Goal: Task Accomplishment & Management: Use online tool/utility

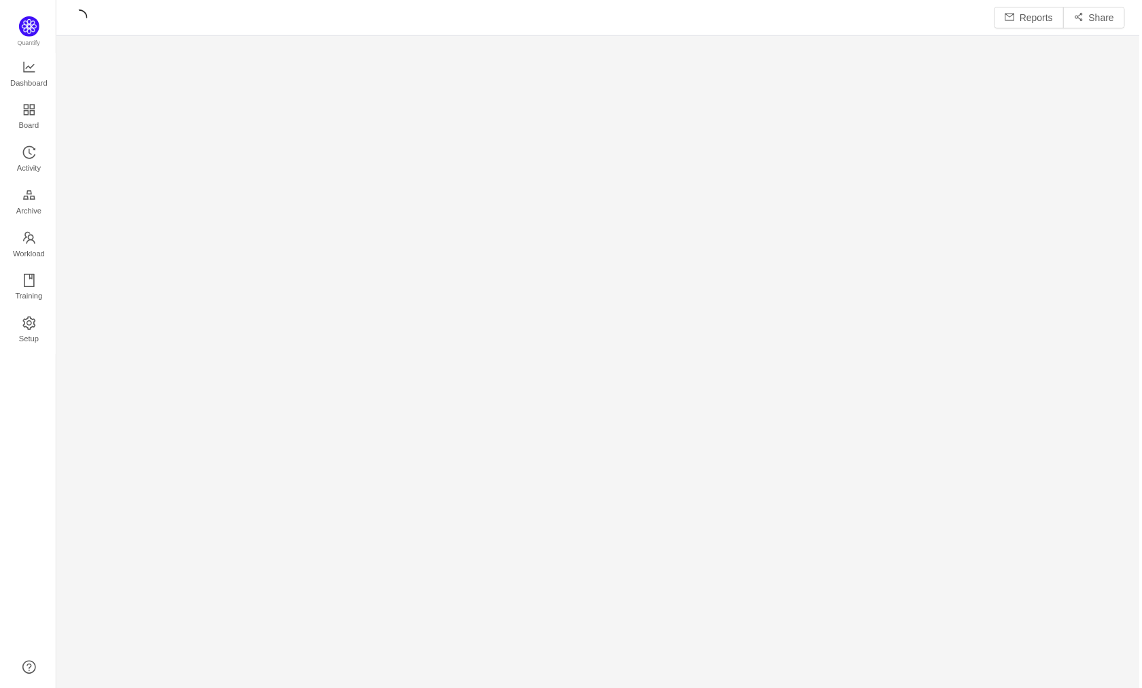
scroll to position [668, 1054]
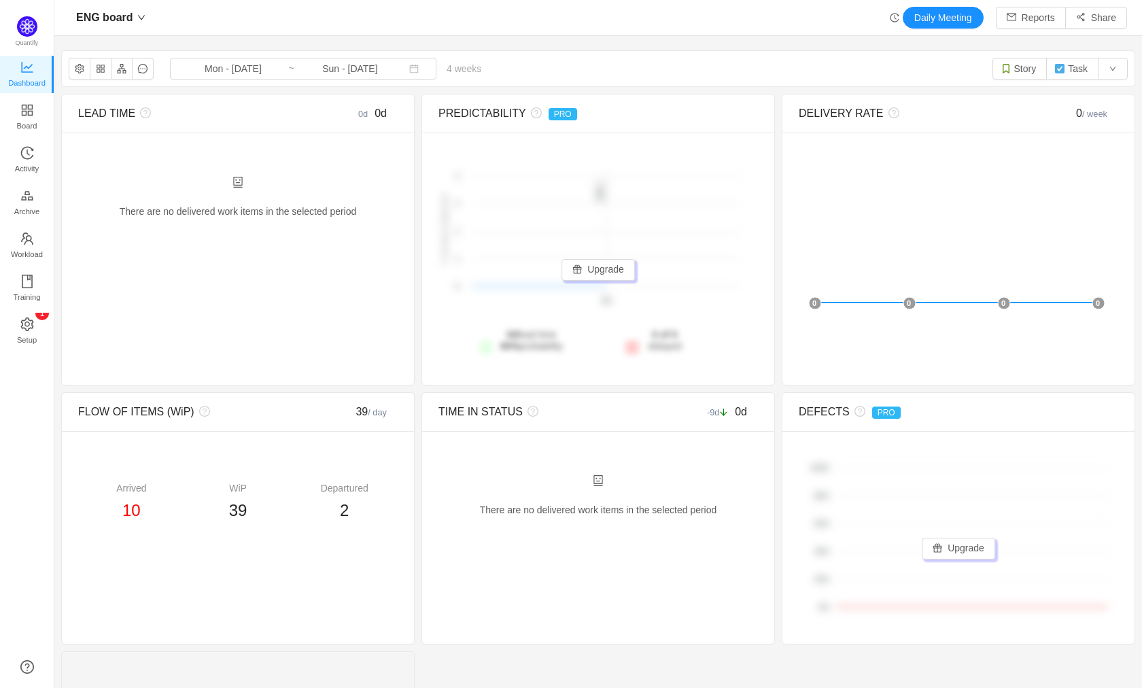
scroll to position [18, 18]
click at [922, 19] on button "Daily Meeting" at bounding box center [943, 18] width 81 height 22
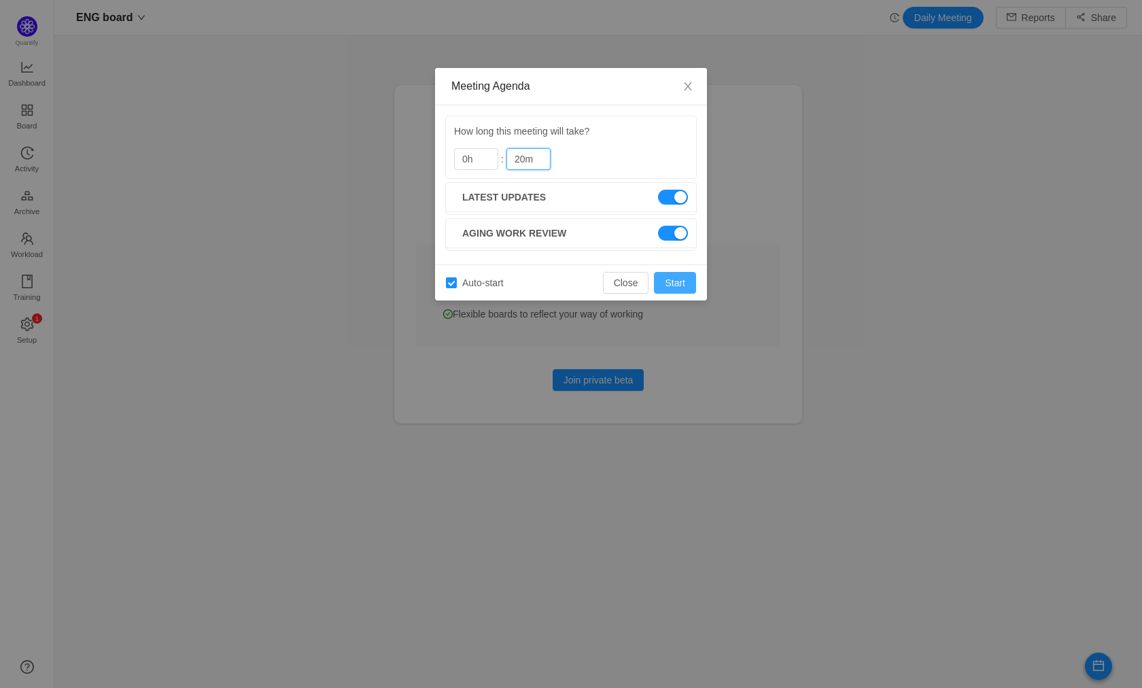
click at [679, 284] on button "Start" at bounding box center [675, 283] width 42 height 22
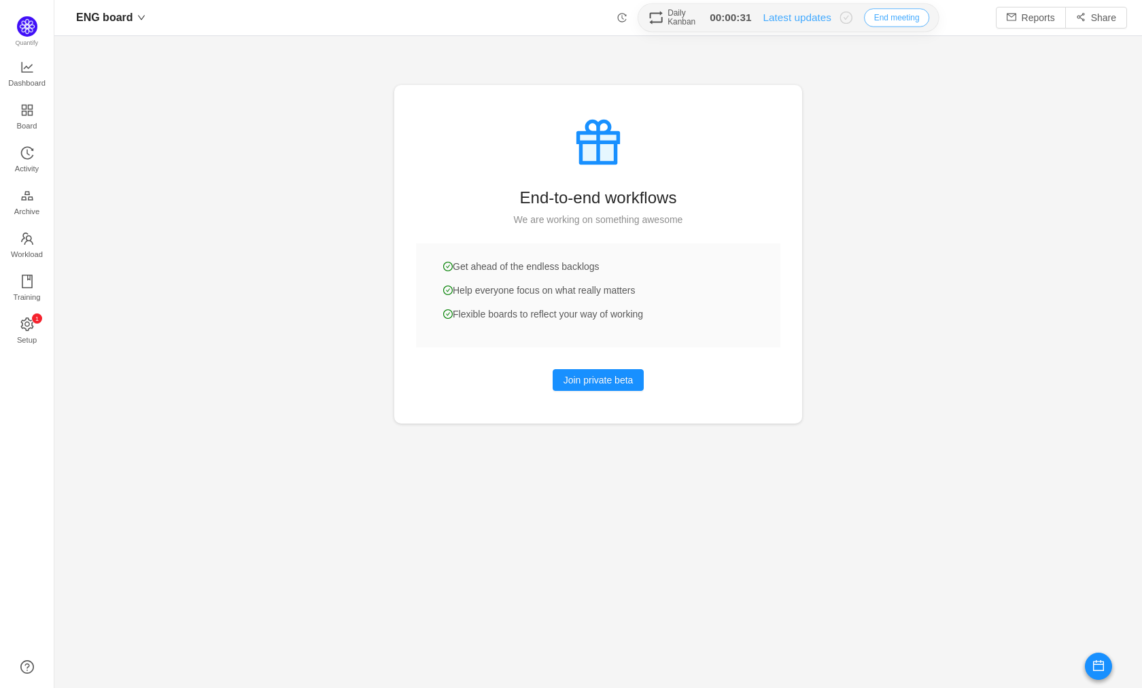
click at [888, 22] on button "End meeting" at bounding box center [896, 17] width 65 height 18
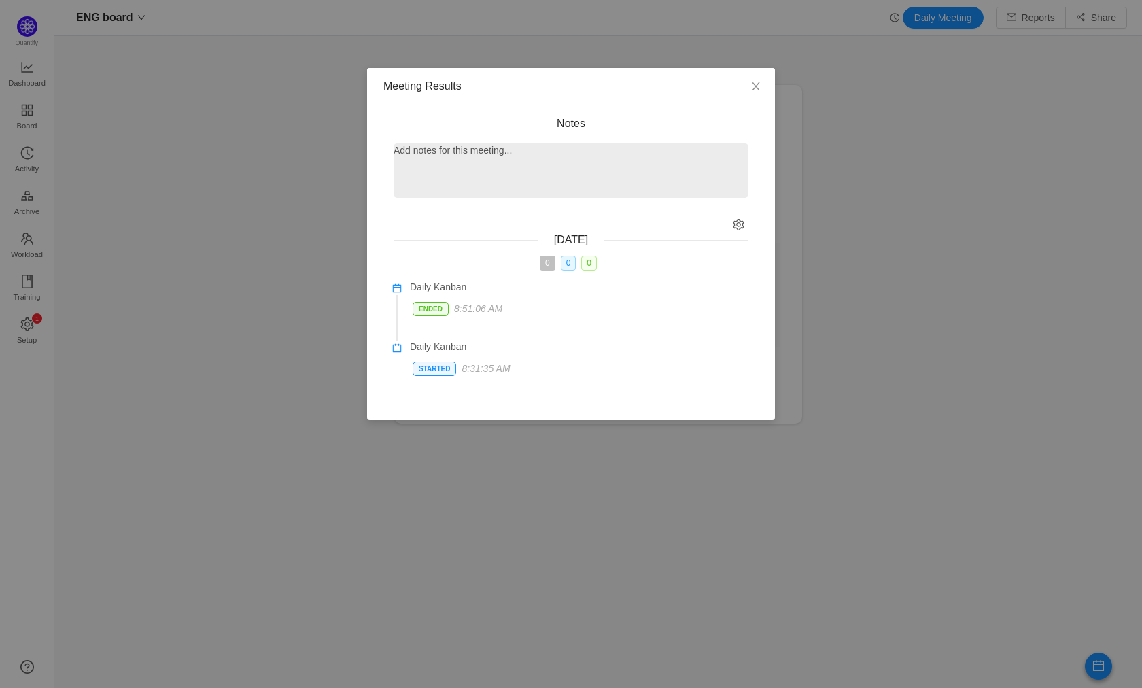
click at [547, 174] on p at bounding box center [571, 173] width 339 height 14
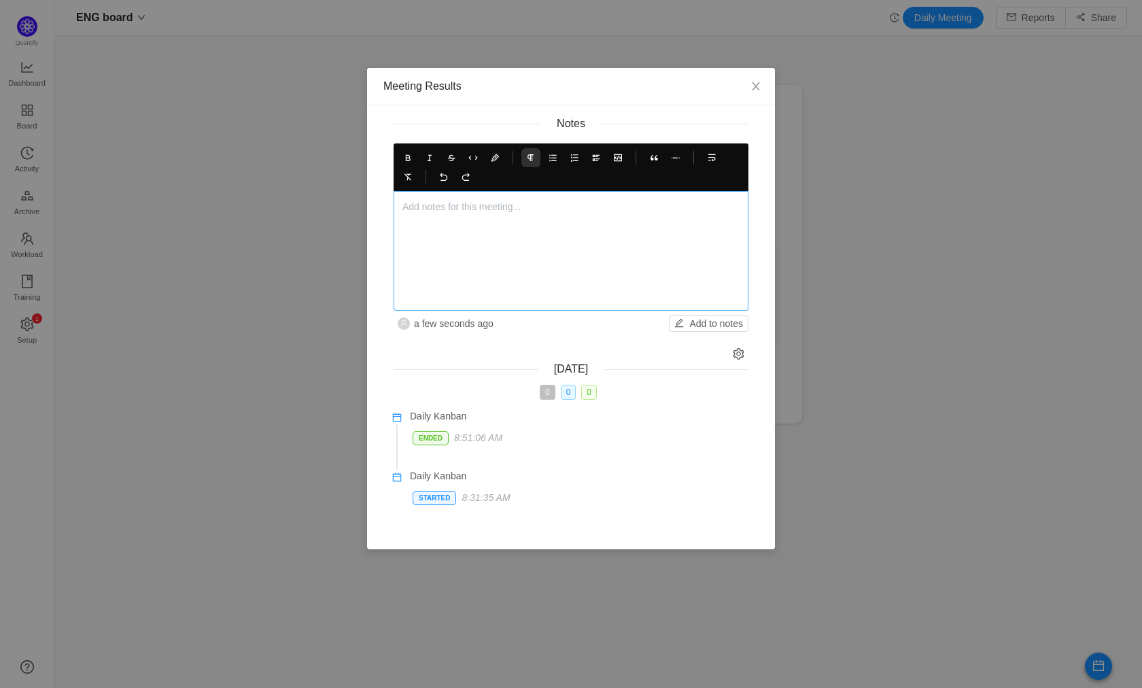
click at [498, 230] on div at bounding box center [571, 251] width 337 height 102
drag, startPoint x: 490, startPoint y: 211, endPoint x: 403, endPoint y: 173, distance: 95.0
click at [381, 205] on div "Notes Ux Report Team a few seconds ago Add to notes" at bounding box center [571, 224] width 388 height 216
click at [406, 156] on icon at bounding box center [408, 158] width 10 height 10
drag, startPoint x: 511, startPoint y: 214, endPoint x: 492, endPoint y: 209, distance: 20.3
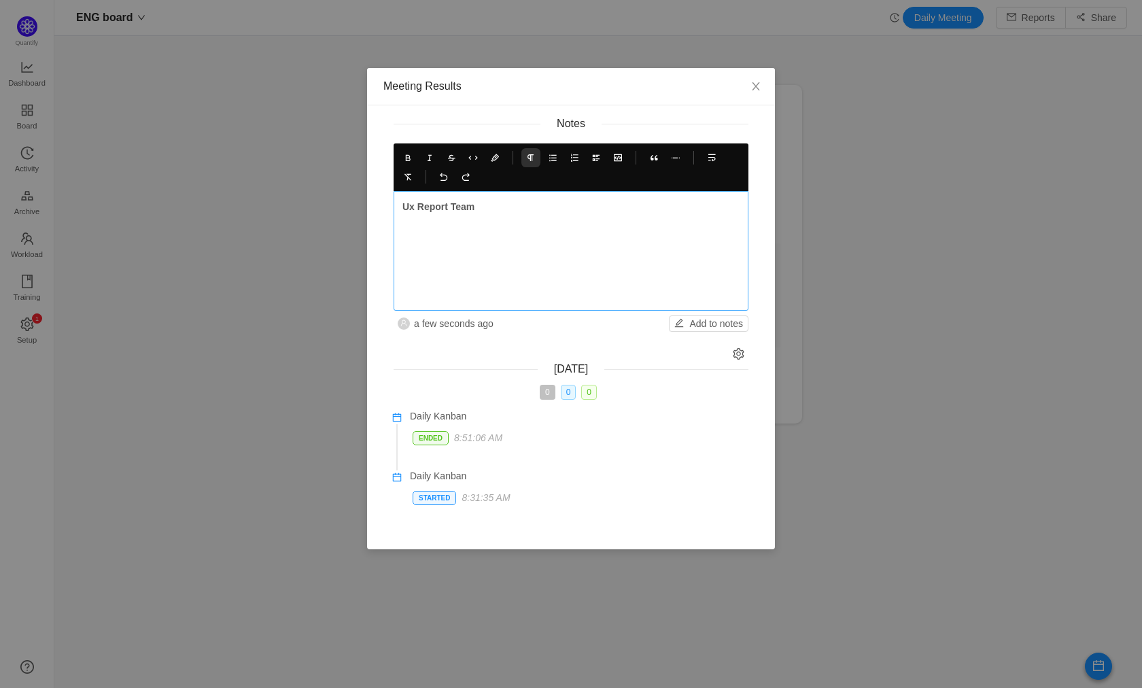
click at [511, 214] on div "Ux Report Team" at bounding box center [571, 251] width 337 height 102
drag, startPoint x: 456, startPoint y: 206, endPoint x: 519, endPoint y: 222, distance: 65.3
click at [383, 205] on div "Notes Ux Report Team a few seconds ago Add to notes" at bounding box center [571, 224] width 388 height 216
click at [574, 164] on button at bounding box center [574, 157] width 19 height 19
click at [551, 163] on button at bounding box center [552, 157] width 19 height 19
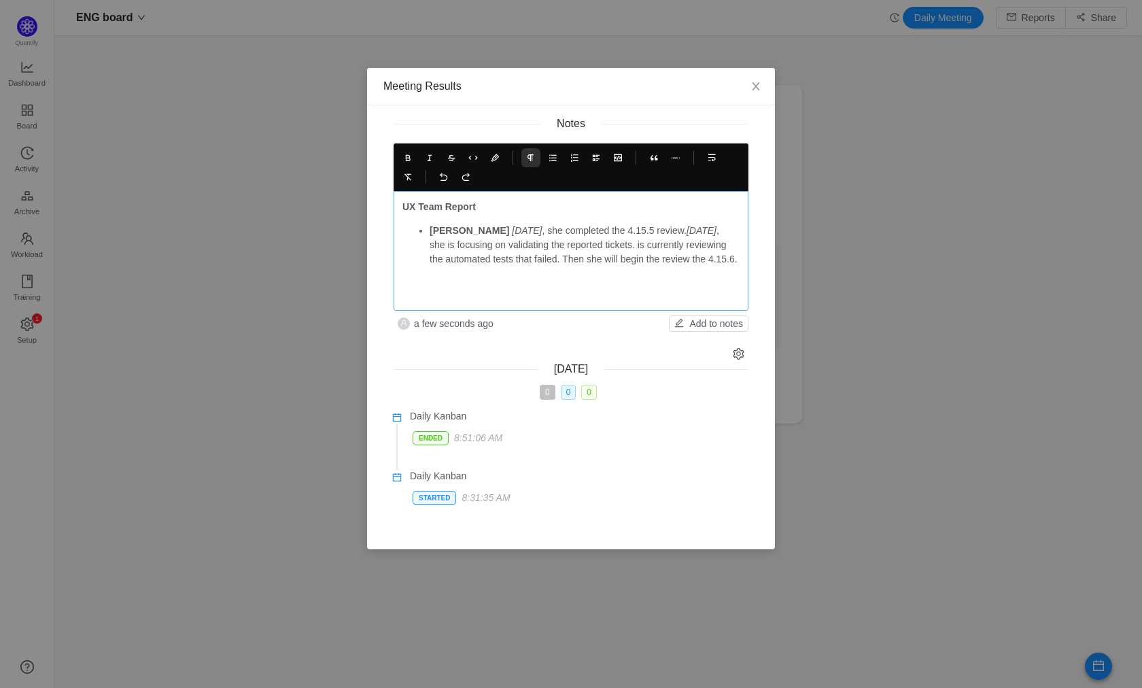
click at [537, 232] on p "[PERSON_NAME] [DATE] , she completed the 4.15.5 review. [DATE] , she is focusin…" at bounding box center [585, 245] width 310 height 43
drag, startPoint x: 537, startPoint y: 232, endPoint x: 625, endPoint y: 239, distance: 88.7
click at [537, 232] on p "[PERSON_NAME] [DATE] , she completed the 4.15.5 review. [DATE] , she is focusin…" at bounding box center [585, 245] width 310 height 43
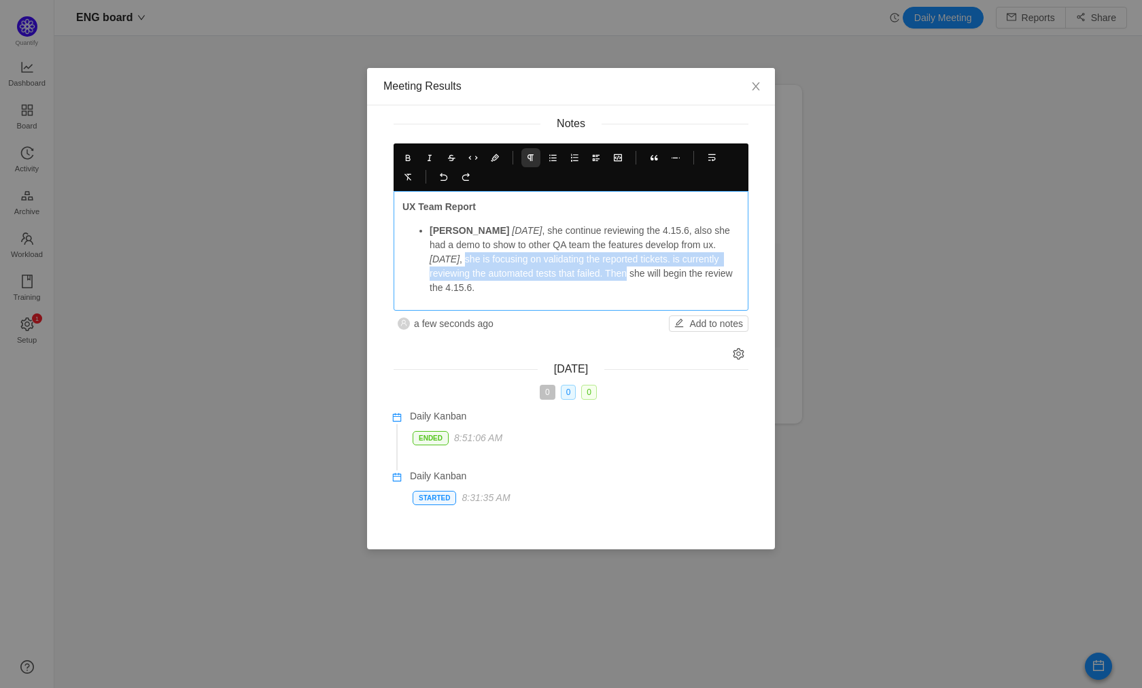
drag, startPoint x: 636, startPoint y: 275, endPoint x: 430, endPoint y: 263, distance: 207.0
click at [430, 263] on p "[PERSON_NAME] [DATE] , she continue reviewing the 4.15.6, also she had a demo t…" at bounding box center [585, 259] width 310 height 71
click at [450, 260] on p "[PERSON_NAME] [DATE] , she continue reviewing the 4.15.6, also she had a demo t…" at bounding box center [585, 245] width 310 height 43
drag, startPoint x: 450, startPoint y: 260, endPoint x: 491, endPoint y: 261, distance: 40.8
click at [450, 260] on p "[PERSON_NAME] [DATE] , she continue reviewing the 4.15.6, also she had a demo t…" at bounding box center [585, 245] width 310 height 43
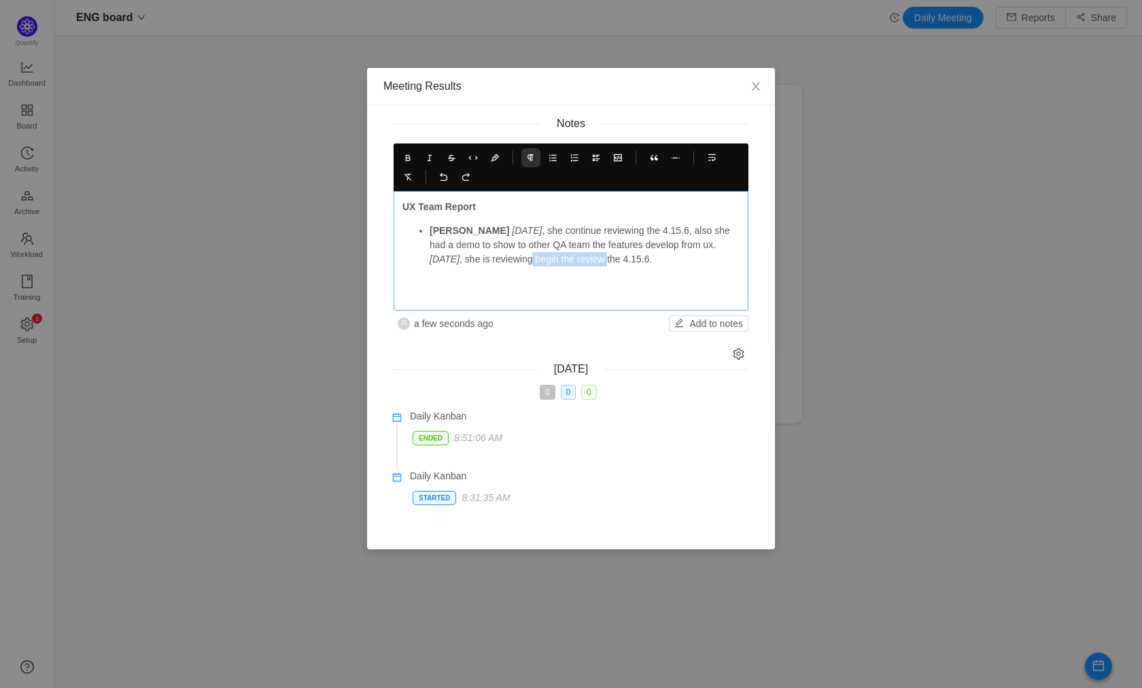
click at [576, 263] on p "[PERSON_NAME] [DATE] , she continue reviewing the 4.15.6, also she had a demo t…" at bounding box center [585, 245] width 310 height 43
click at [581, 261] on p "[PERSON_NAME] [DATE] , she continue reviewing the 4.15.6, also she had a demo t…" at bounding box center [585, 245] width 310 height 43
click at [443, 284] on p "Roly" at bounding box center [585, 283] width 310 height 14
click at [411, 161] on icon at bounding box center [408, 158] width 10 height 10
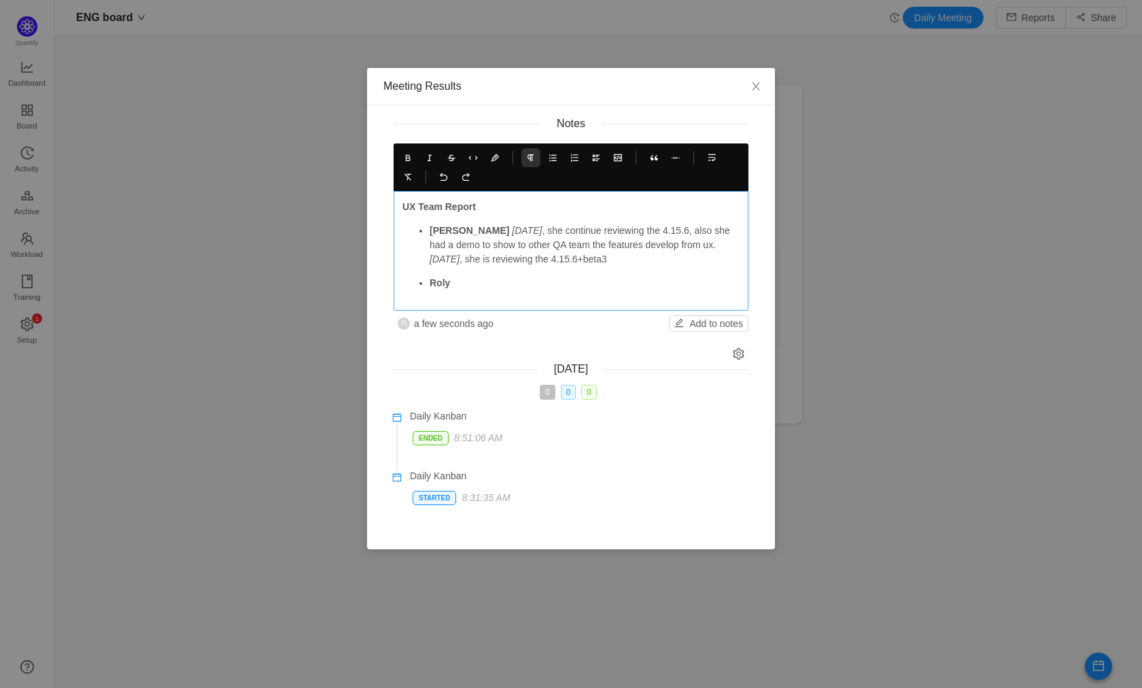
click at [460, 286] on p "Roly" at bounding box center [585, 283] width 310 height 14
click at [512, 230] on em "[DATE]" at bounding box center [527, 230] width 30 height 11
copy em "[DATE]"
click at [509, 283] on p "Roly" at bounding box center [585, 283] width 310 height 14
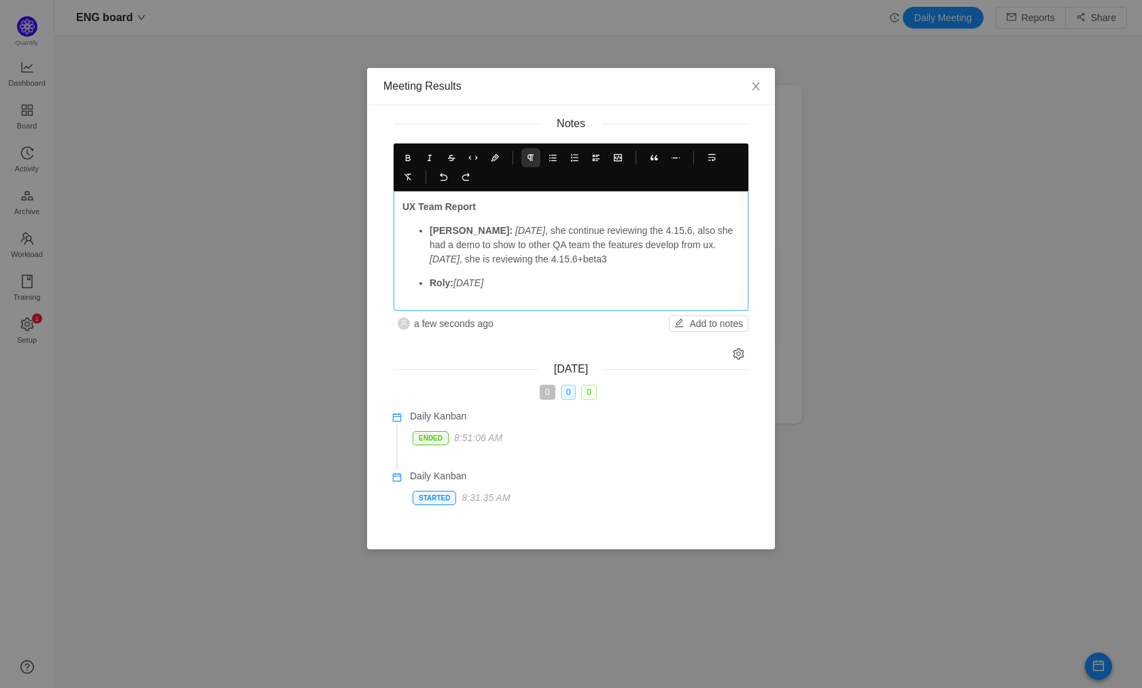
click at [542, 283] on p "Roly: [DATE]" at bounding box center [585, 283] width 310 height 14
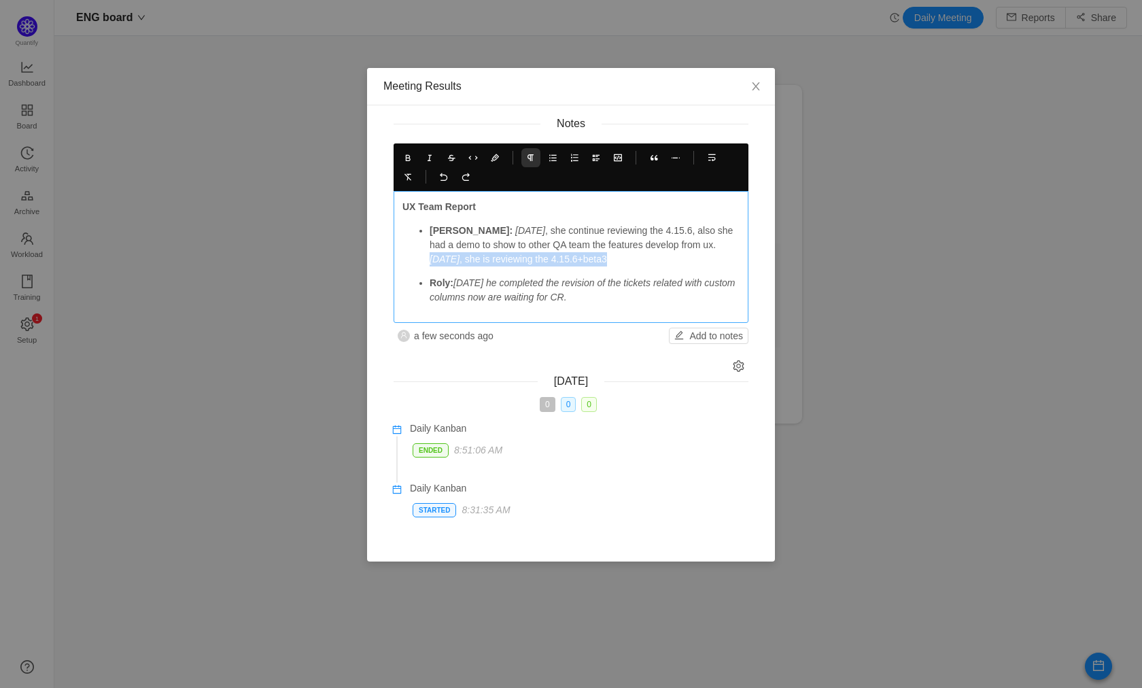
drag, startPoint x: 706, startPoint y: 247, endPoint x: 638, endPoint y: 259, distance: 69.1
click at [638, 259] on p "[PERSON_NAME]: [DATE] , she continue reviewing the 4.15.6, also she had a demo …" at bounding box center [585, 245] width 310 height 43
copy p "[DATE] , she is reviewing the 4.15.6+beta3"
drag, startPoint x: 617, startPoint y: 300, endPoint x: 656, endPoint y: 300, distance: 39.4
click at [622, 300] on p "Roly: [DATE] he completed the revision of the tickets related with custom colum…" at bounding box center [585, 290] width 310 height 29
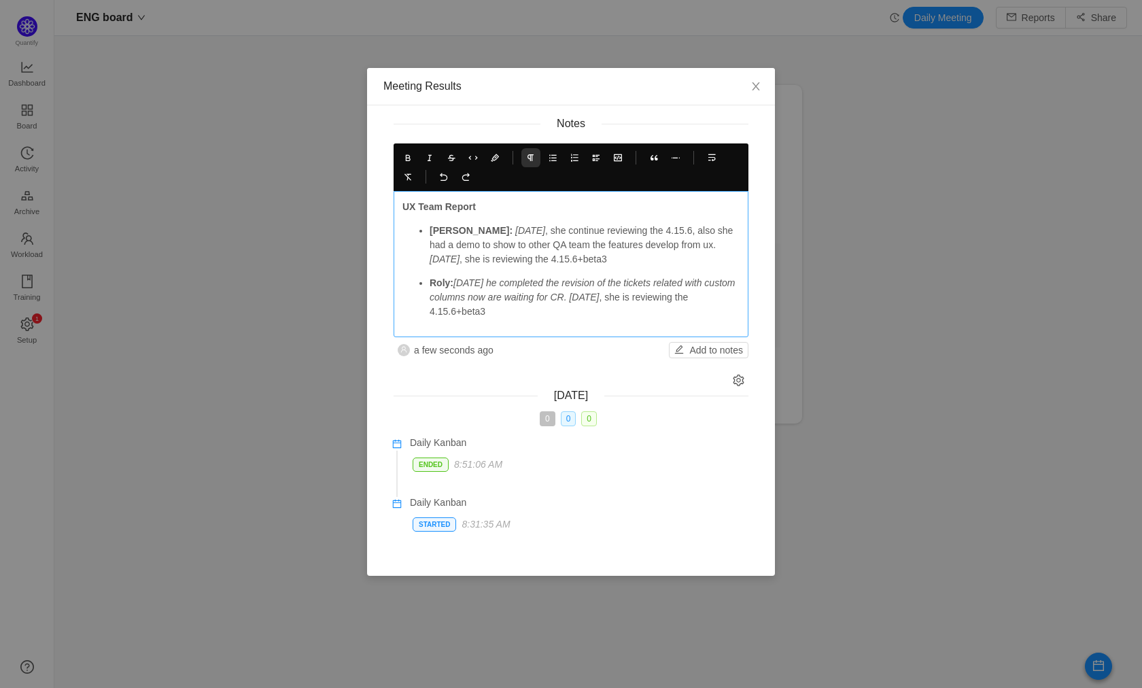
click at [640, 299] on p "Roly: [DATE] he completed the revision of the tickets related with custom colum…" at bounding box center [585, 297] width 310 height 43
click at [641, 303] on p "Roly: [DATE] he completed the revision of the tickets related with custom colum…" at bounding box center [585, 297] width 310 height 43
click at [596, 311] on p "Roly: [DATE] he completed the revision of the tickets related with custom colum…" at bounding box center [585, 297] width 310 height 43
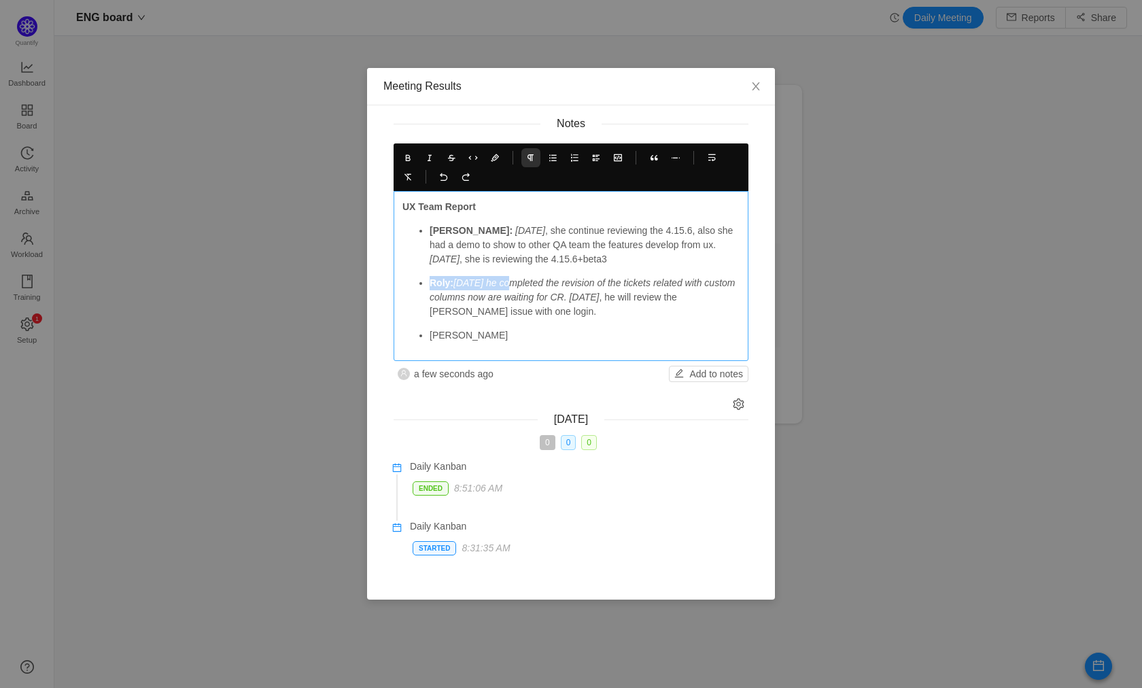
drag, startPoint x: 428, startPoint y: 285, endPoint x: 511, endPoint y: 285, distance: 82.3
click at [511, 285] on ul "[PERSON_NAME]: [DATE] , she continue reviewing the 4.15.6, also she had a demo …" at bounding box center [571, 283] width 337 height 119
copy p "Roly: [DATE] he"
click at [441, 337] on p "[PERSON_NAME]" at bounding box center [585, 335] width 310 height 14
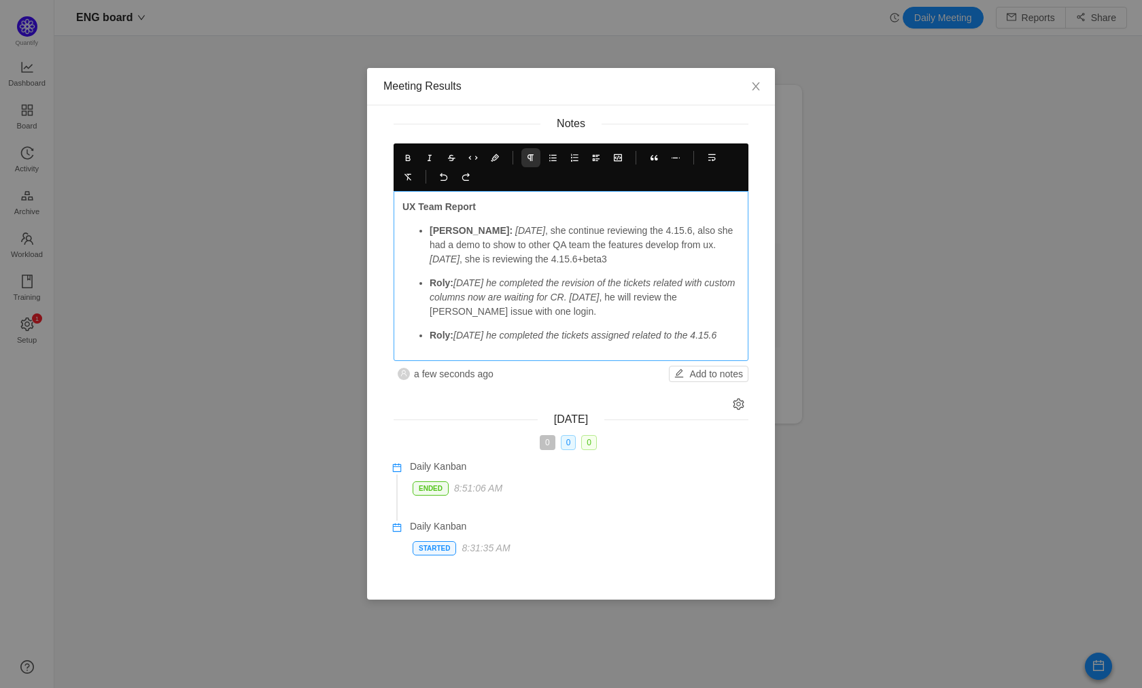
click at [615, 298] on em "[DATE] he completed the revision of the tickets related with custom columns now…" at bounding box center [584, 289] width 308 height 25
copy em "[DATE]"
click at [523, 343] on p "Roly: [DATE] he completed the tickets assigned related to the 4.15.6" at bounding box center [585, 335] width 310 height 14
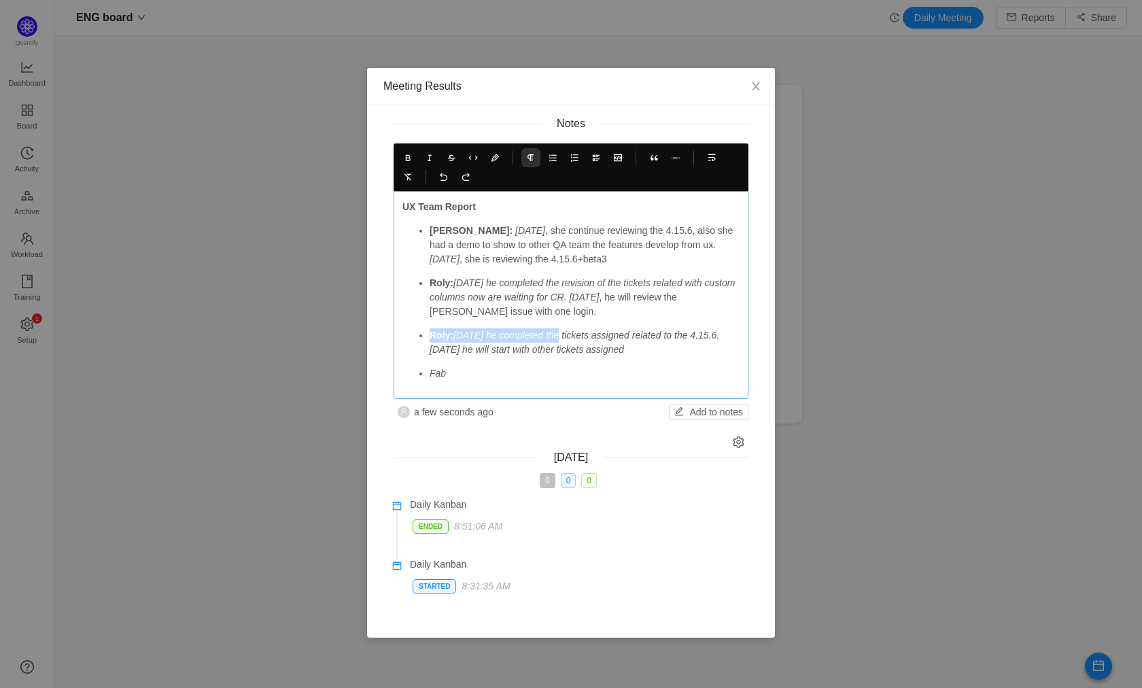
drag, startPoint x: 430, startPoint y: 336, endPoint x: 564, endPoint y: 336, distance: 134.0
click at [564, 336] on p "Roly: [DATE] he completed the tickets assigned related to the 4.15.6. [DATE] he…" at bounding box center [585, 342] width 310 height 29
copy p "Roly: [DATE] he completed"
click at [437, 372] on em "Fab" at bounding box center [438, 373] width 16 height 11
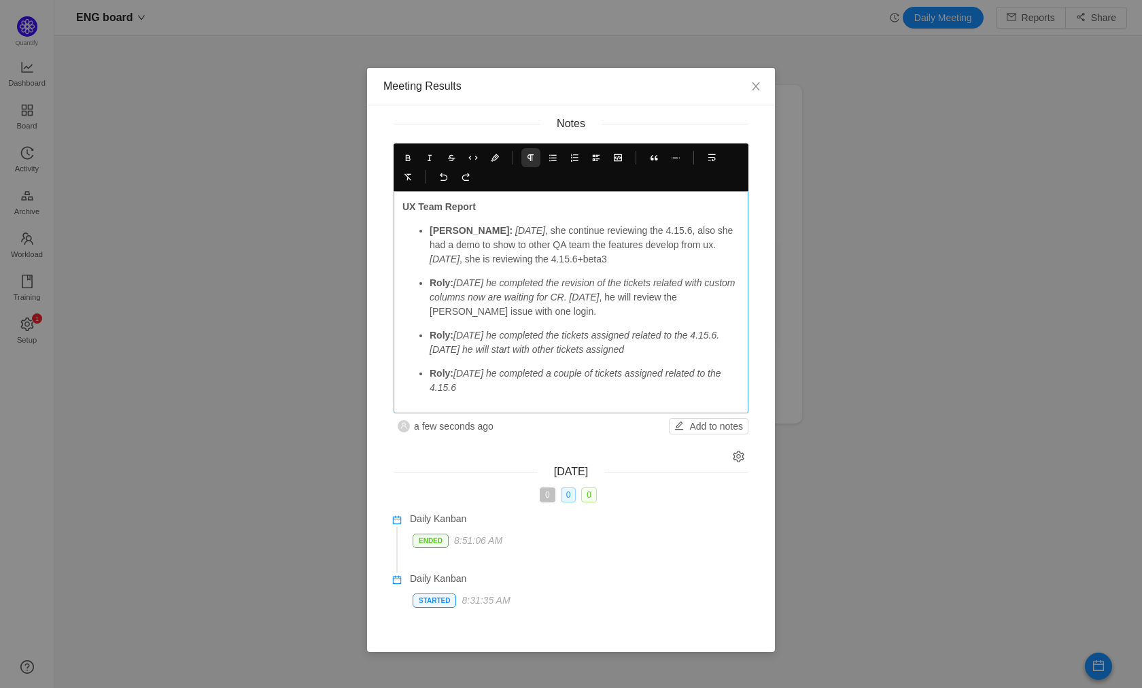
drag, startPoint x: 672, startPoint y: 352, endPoint x: 466, endPoint y: 354, distance: 206.0
click at [466, 354] on p "Roly: [DATE] he completed the tickets assigned related to the 4.15.6. [DATE] he…" at bounding box center [585, 342] width 310 height 29
copy em "[DATE] he will start with other tickets assigned"
drag, startPoint x: 498, startPoint y: 386, endPoint x: 537, endPoint y: 390, distance: 38.9
click at [499, 386] on p "Roly: [DATE] he completed a couple of tickets assigned related to the 4.15.6" at bounding box center [585, 381] width 310 height 29
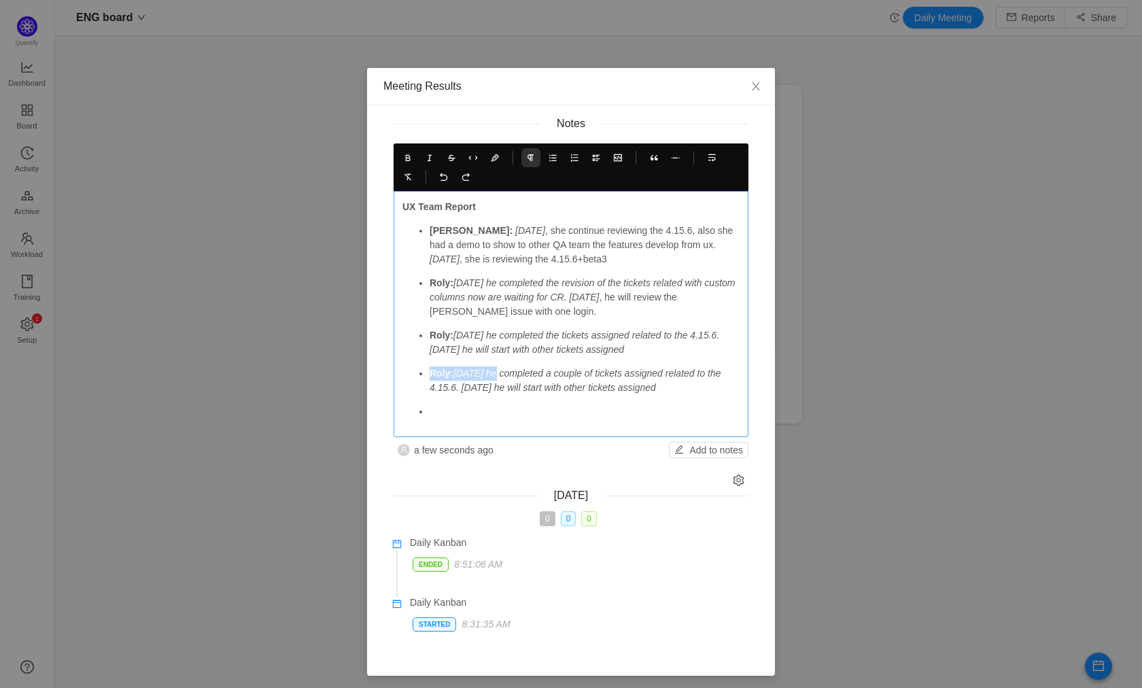
drag, startPoint x: 460, startPoint y: 373, endPoint x: 422, endPoint y: 373, distance: 38.1
click at [422, 373] on ul "[PERSON_NAME]: [DATE] , she continue reviewing the 4.15.6, also she had a demo …" at bounding box center [571, 321] width 337 height 195
click at [432, 371] on strong "Roly:" at bounding box center [442, 373] width 24 height 11
click at [436, 330] on strong "Roly:" at bounding box center [442, 335] width 24 height 11
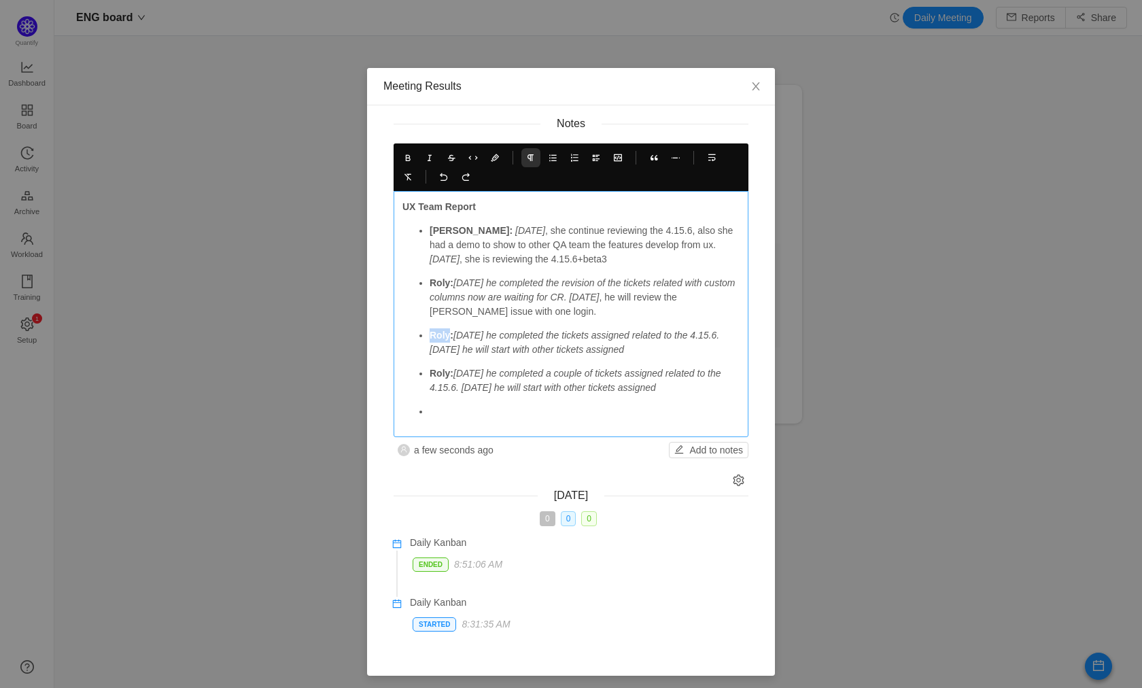
click at [436, 330] on strong "Roly:" at bounding box center [442, 335] width 24 height 11
click at [430, 371] on strong "Roly:" at bounding box center [442, 373] width 24 height 11
drag, startPoint x: 442, startPoint y: 410, endPoint x: 452, endPoint y: 381, distance: 31.0
click at [442, 409] on p at bounding box center [585, 412] width 310 height 14
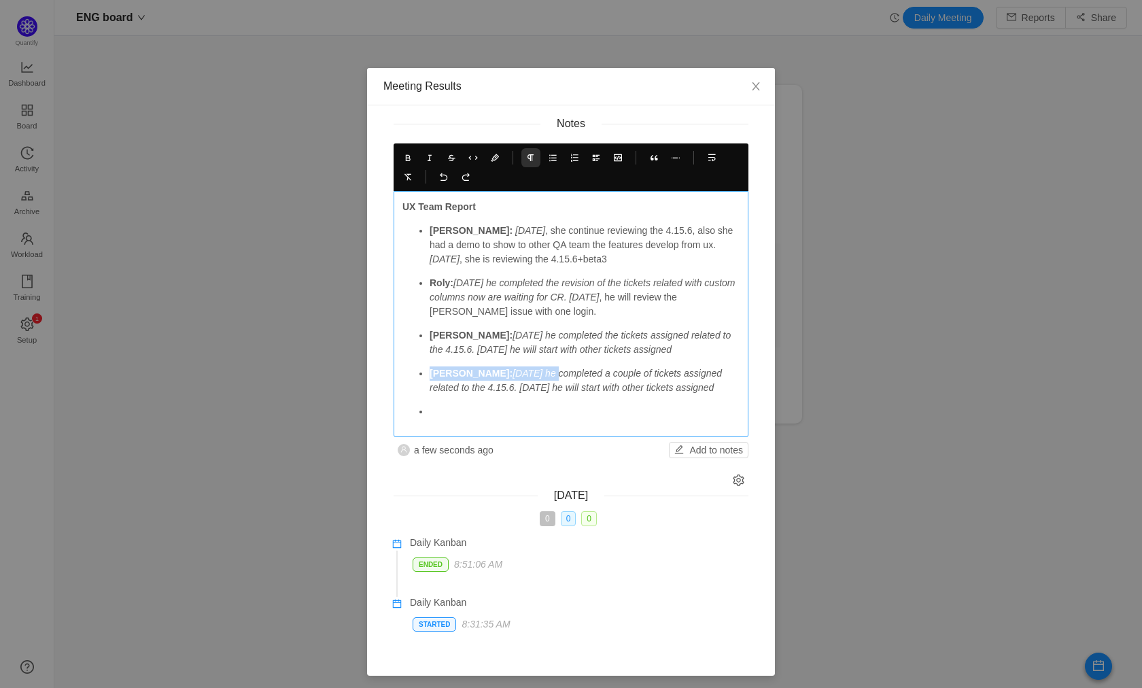
drag, startPoint x: 499, startPoint y: 373, endPoint x: 421, endPoint y: 376, distance: 78.3
click at [430, 373] on li "[PERSON_NAME]: [DATE] he completed a couple of tickets assigned related to the …" at bounding box center [585, 381] width 310 height 29
copy p "[PERSON_NAME]: [DATE]"
click at [457, 400] on ul "[PERSON_NAME]: [DATE] , she continue reviewing the 4.15.6, also she had a demo …" at bounding box center [571, 321] width 337 height 195
click at [439, 408] on strong "[PERSON_NAME]:" at bounding box center [471, 411] width 83 height 11
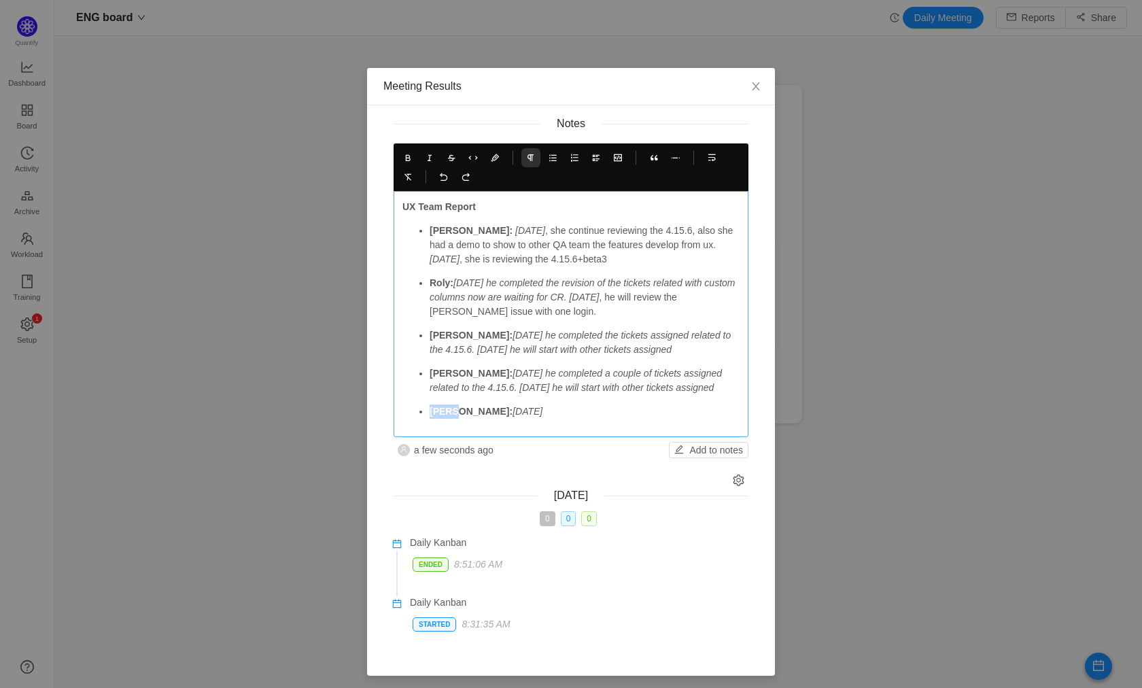
click at [439, 408] on strong "[PERSON_NAME]:" at bounding box center [471, 411] width 83 height 11
click at [509, 415] on p "[PERSON_NAME]: [DATE]" at bounding box center [585, 412] width 310 height 14
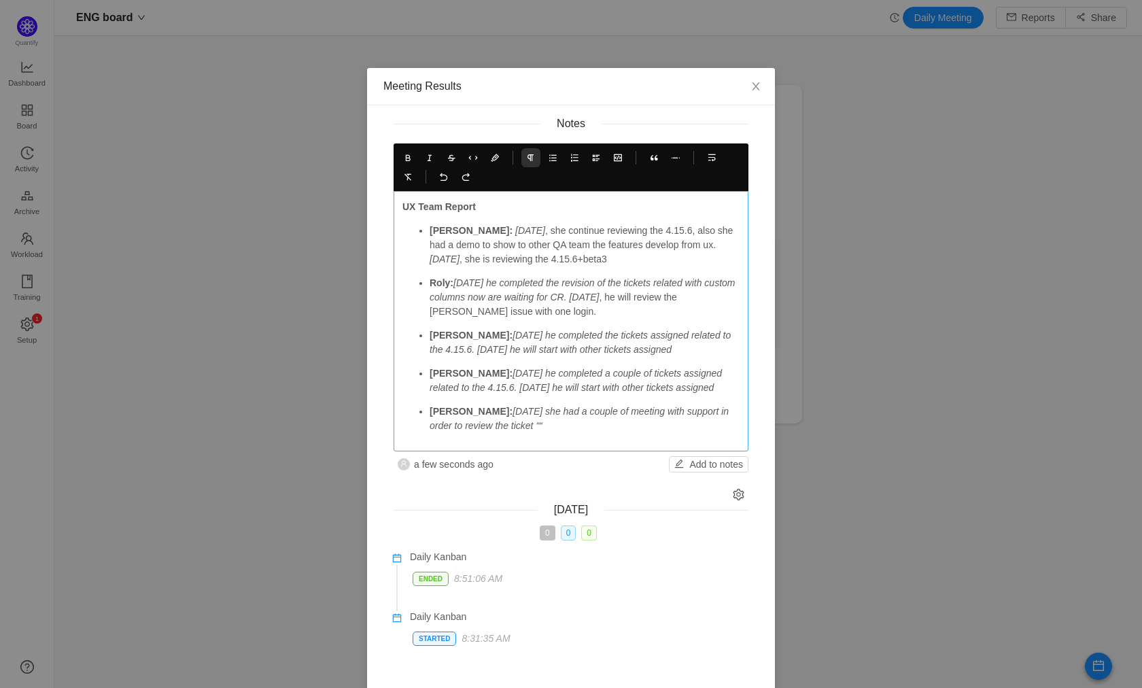
drag, startPoint x: 503, startPoint y: 425, endPoint x: 523, endPoint y: 428, distance: 19.9
click at [503, 425] on em "[DATE] she had a couple of meeting with support in order to review the ticket ““" at bounding box center [581, 418] width 302 height 25
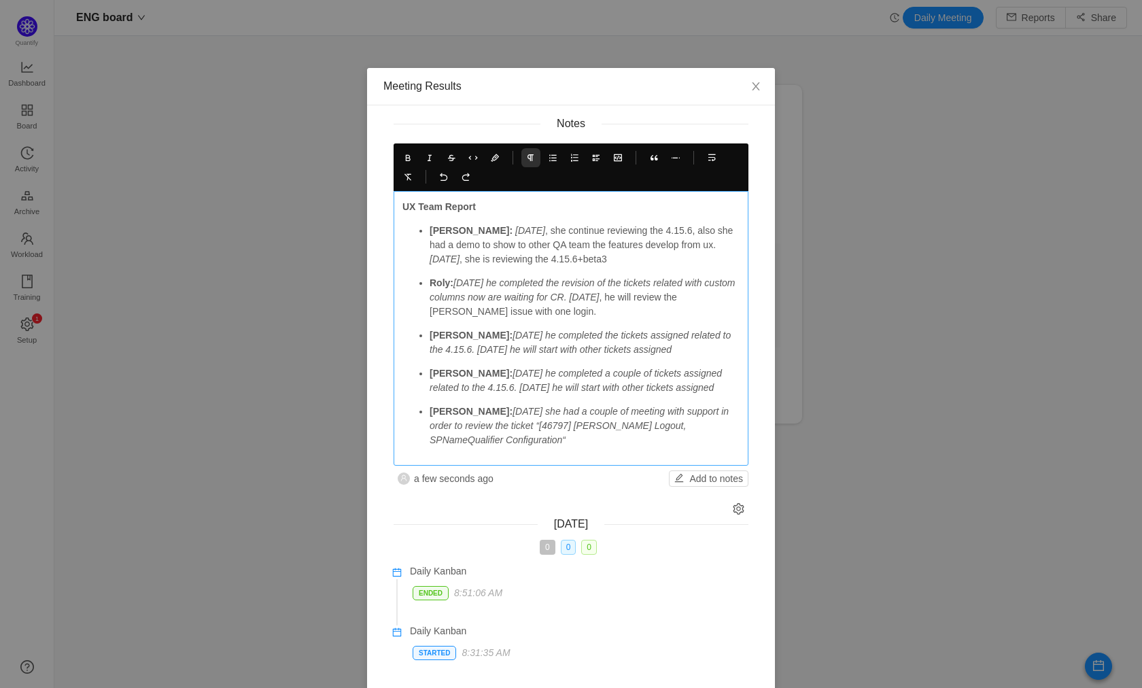
click at [656, 447] on div "UX Team Report [PERSON_NAME]: [DATE] , she continue reviewing the 4.15.6, also …" at bounding box center [571, 328] width 355 height 275
click at [653, 442] on p "[PERSON_NAME]: [DATE] she had a couple of meeting with support in order to revi…" at bounding box center [585, 426] width 310 height 43
drag, startPoint x: 509, startPoint y: 441, endPoint x: 674, endPoint y: 443, distance: 164.6
click at [674, 443] on p "[PERSON_NAME]: [DATE] she had a couple of meeting with support in order to revi…" at bounding box center [585, 426] width 310 height 43
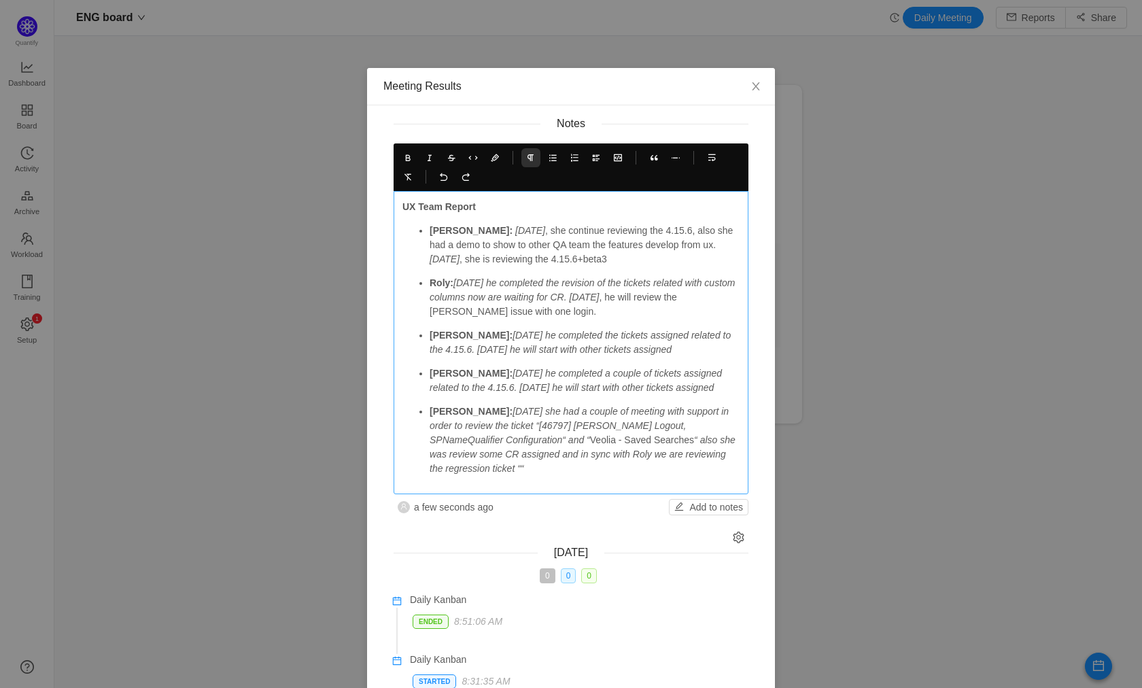
click at [503, 471] on em "“ also she was review some CR assigned and in sync with Roly we are reviewing t…" at bounding box center [584, 454] width 309 height 39
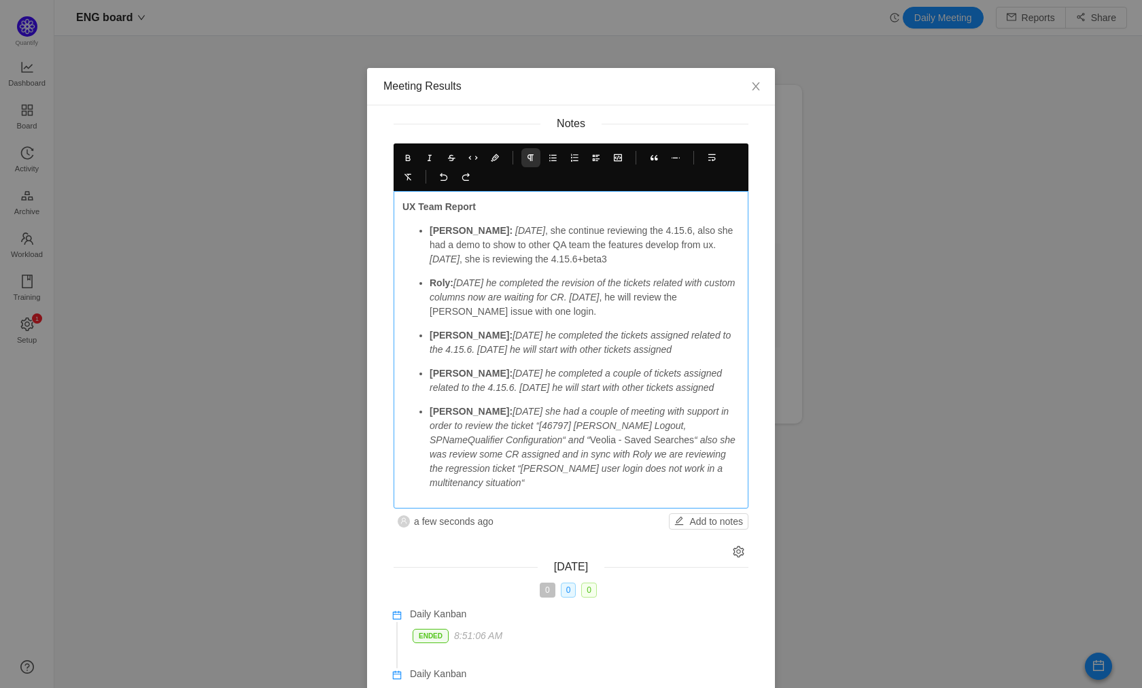
click at [589, 485] on p "[PERSON_NAME]: [DATE] she had a couple of meeting with support in order to revi…" at bounding box center [585, 448] width 310 height 86
click at [580, 312] on p "Roly: [DATE] he completed the revision of the tickets related with custom colum…" at bounding box center [585, 297] width 310 height 43
drag, startPoint x: 452, startPoint y: 351, endPoint x: 479, endPoint y: 354, distance: 26.7
click at [452, 351] on em "[DATE] he completed the tickets assigned related to the 4.15.6. [DATE] he will …" at bounding box center [582, 342] width 304 height 25
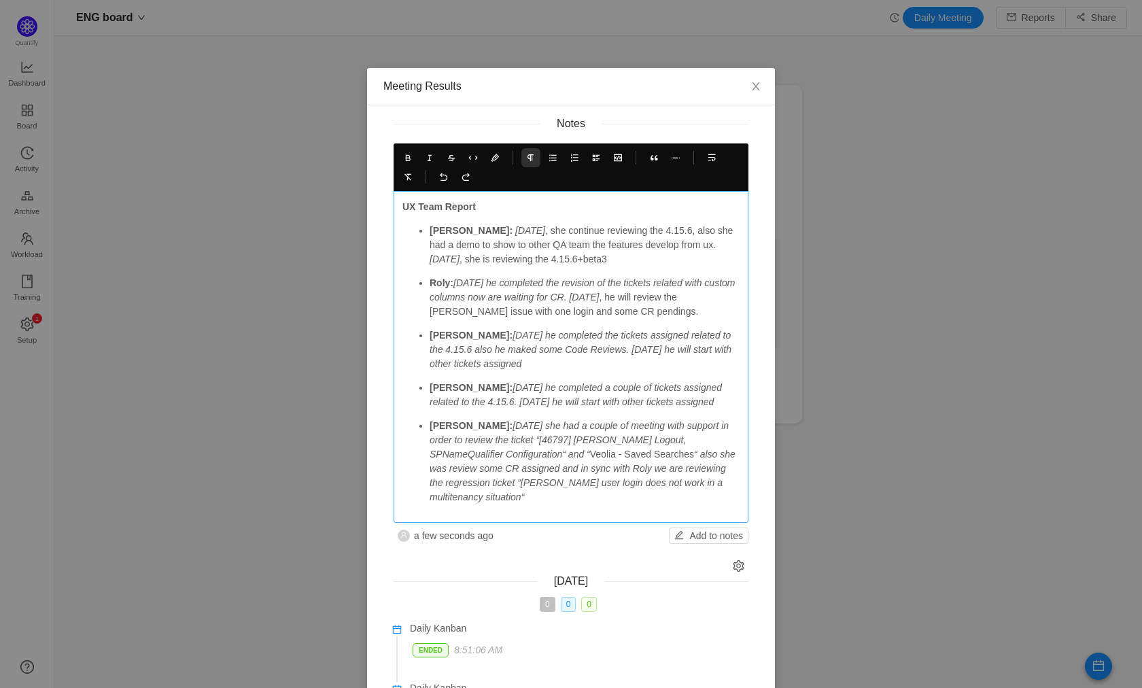
drag, startPoint x: 471, startPoint y: 403, endPoint x: 553, endPoint y: 406, distance: 82.3
click at [471, 403] on em "[DATE] he completed a couple of tickets assigned related to the 4.15.6. [DATE] …" at bounding box center [577, 394] width 295 height 25
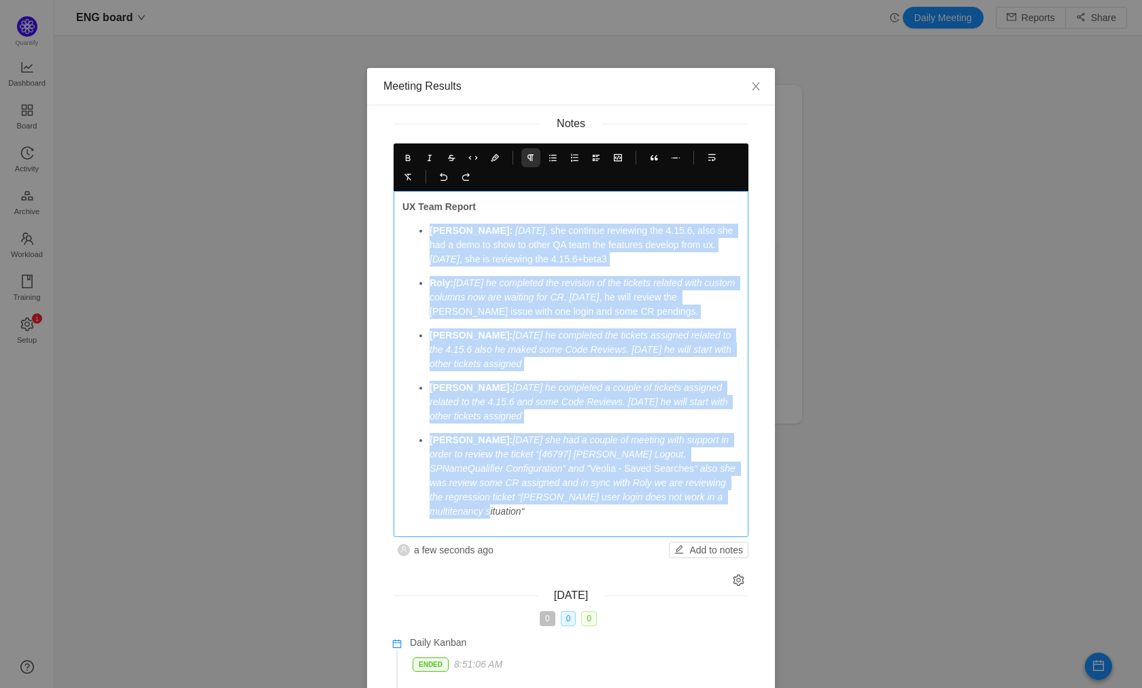
drag, startPoint x: 491, startPoint y: 516, endPoint x: 390, endPoint y: 228, distance: 304.7
click at [394, 228] on div "UX Team Report [PERSON_NAME]: [DATE] , she continue reviewing the 4.15.6, also …" at bounding box center [571, 364] width 355 height 346
copy ul "[PERSON_NAME]: [DATE] , she continue reviewing the 4.15.6, also she had a demo …"
click at [639, 238] on p "[PERSON_NAME]: [DATE] , she continue reviewing the 4.15.6, also she had a demo …" at bounding box center [585, 245] width 310 height 43
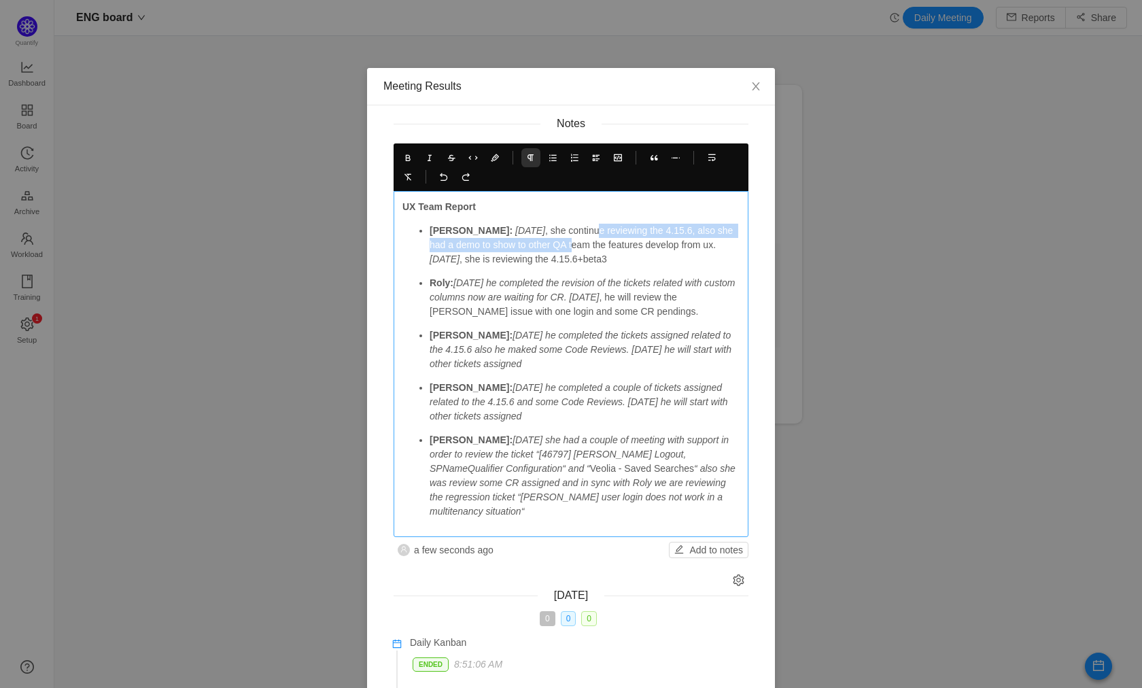
drag, startPoint x: 546, startPoint y: 237, endPoint x: 458, endPoint y: 231, distance: 87.9
click at [545, 237] on p "[PERSON_NAME]: [DATE] , she continue reviewing the 4.15.6, also she had a demo …" at bounding box center [585, 245] width 310 height 43
drag, startPoint x: 430, startPoint y: 227, endPoint x: 421, endPoint y: 227, distance: 8.8
click at [430, 227] on strong "[PERSON_NAME]:" at bounding box center [471, 230] width 83 height 11
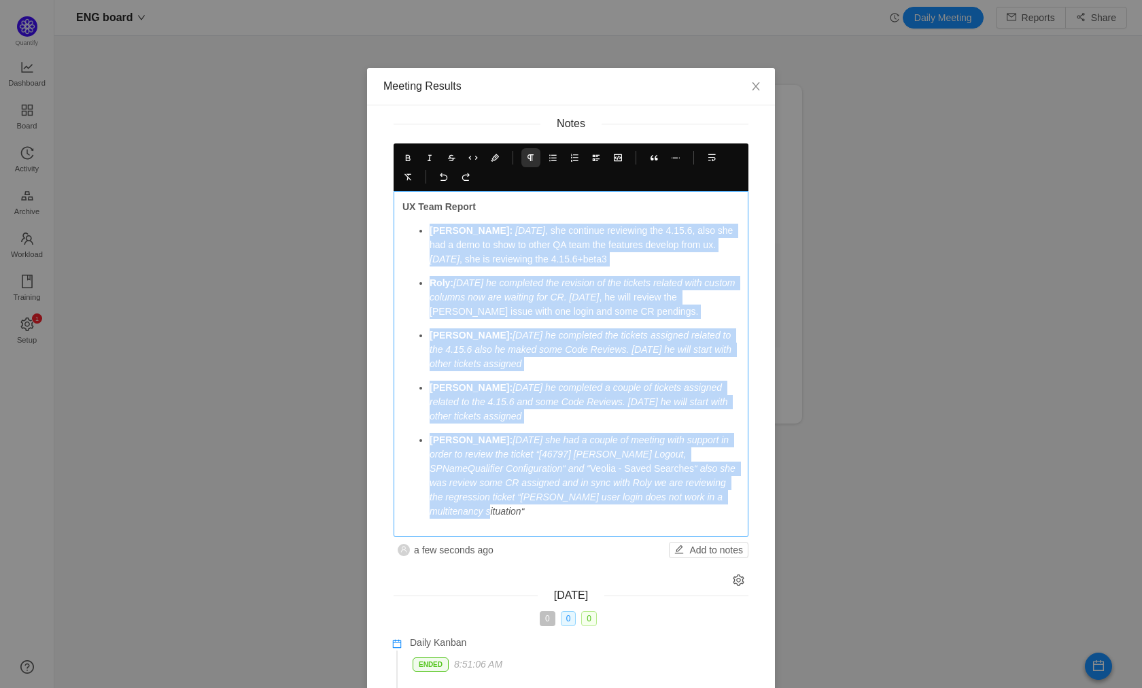
drag, startPoint x: 469, startPoint y: 251, endPoint x: 654, endPoint y: 509, distance: 317.8
click at [654, 509] on ul "[PERSON_NAME]: [DATE] , she continue reviewing the 4.15.6, also she had a demo …" at bounding box center [571, 371] width 337 height 295
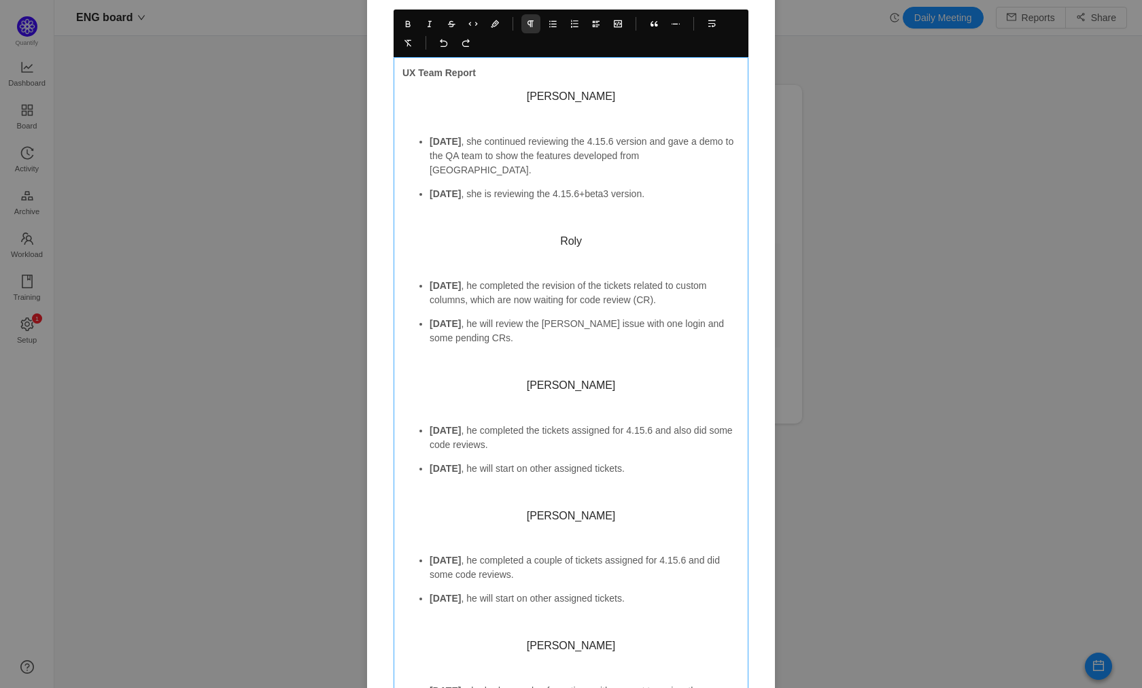
scroll to position [100, 0]
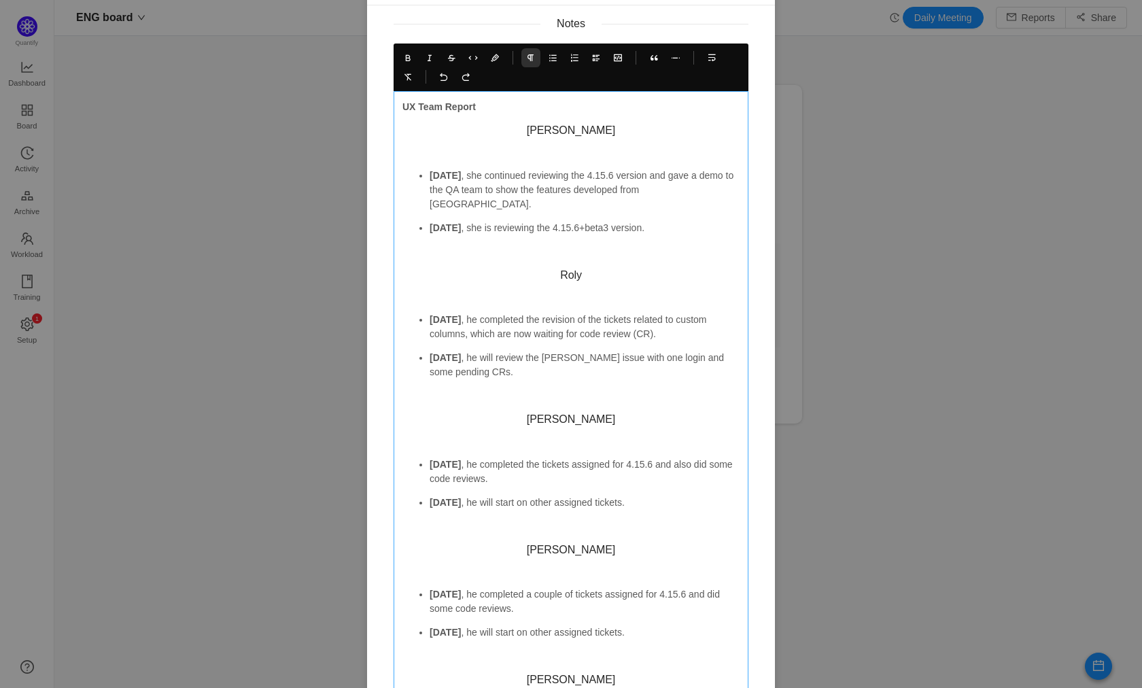
click at [558, 131] on h3 "[PERSON_NAME]" at bounding box center [571, 131] width 337 height 14
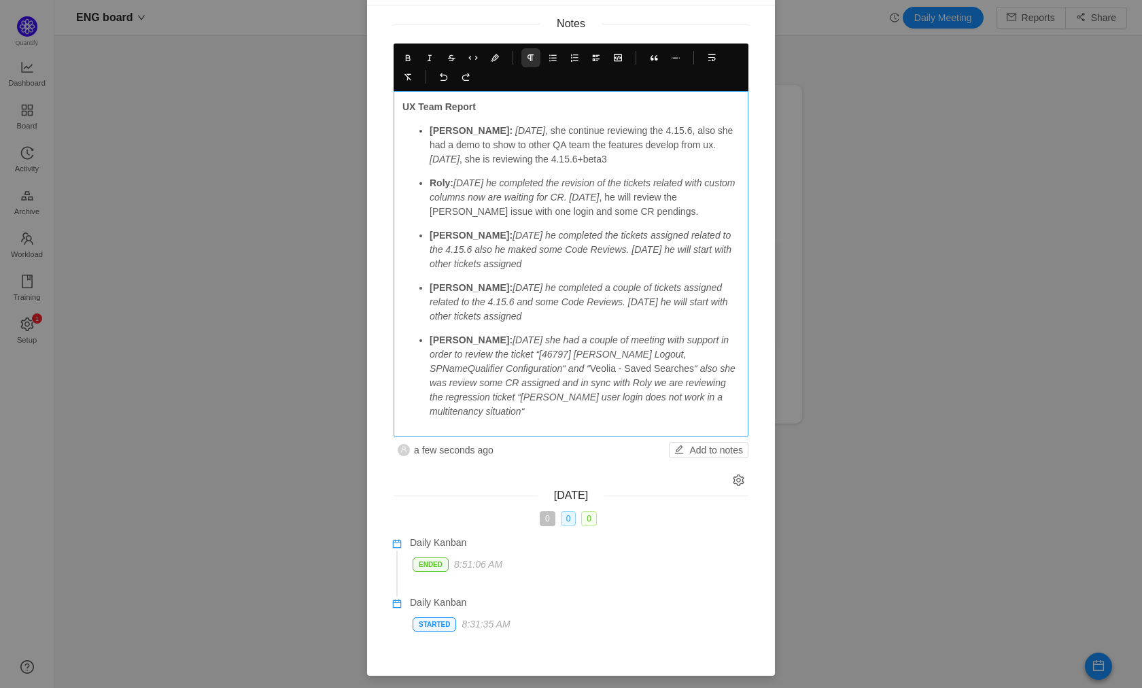
click at [645, 190] on p "Roly: [DATE] he completed the revision of the tickets related with custom colum…" at bounding box center [585, 197] width 310 height 43
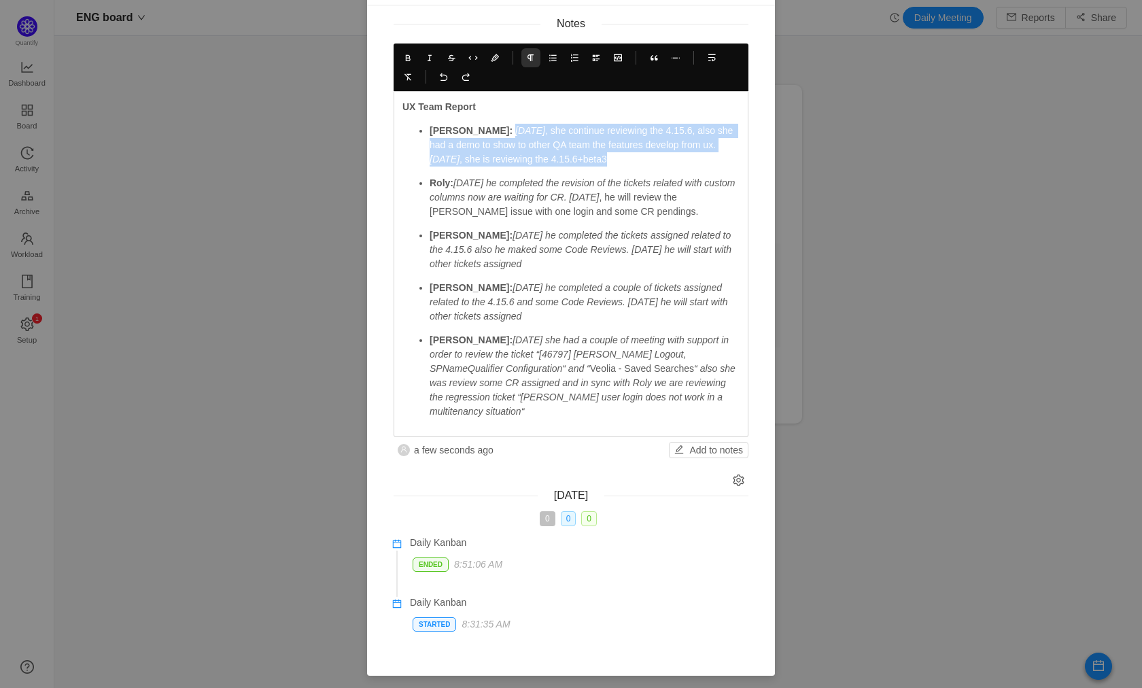
drag, startPoint x: 578, startPoint y: 160, endPoint x: 788, endPoint y: 85, distance: 223.0
click at [448, 135] on p "[PERSON_NAME]: [DATE] , she continue reviewing the 4.15.6, also she had a demo …" at bounding box center [585, 145] width 310 height 43
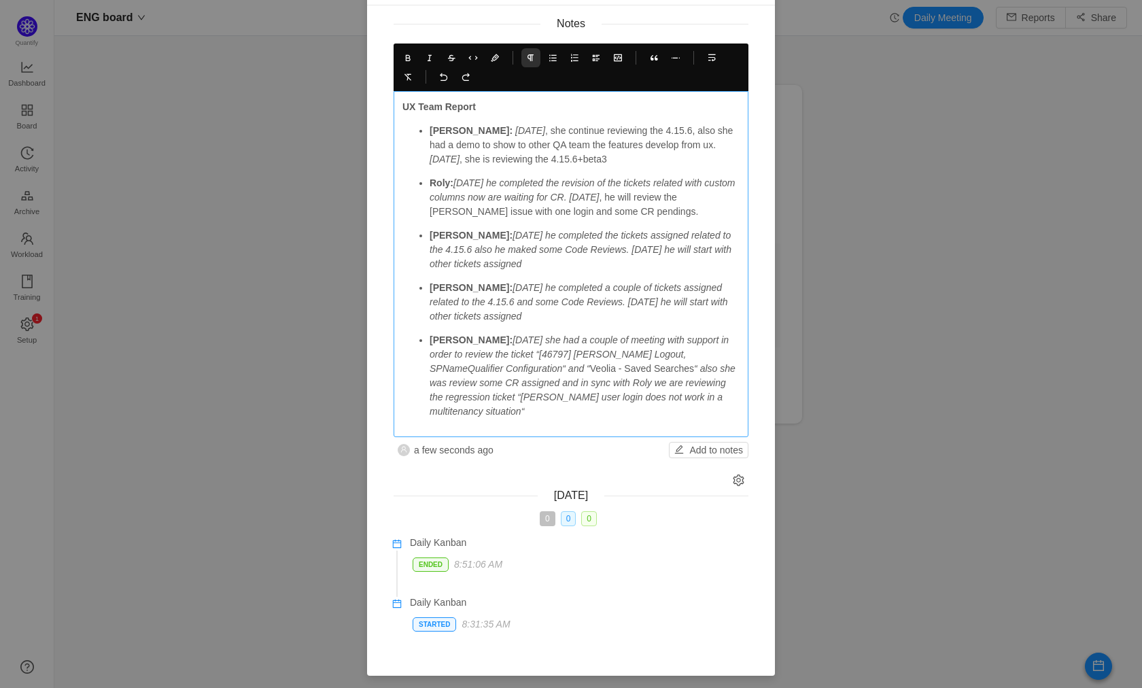
drag, startPoint x: 550, startPoint y: 128, endPoint x: 528, endPoint y: 141, distance: 25.3
click at [550, 128] on p "[PERSON_NAME]: [DATE] , she continue reviewing the 4.15.6, also she had a demo …" at bounding box center [585, 145] width 310 height 43
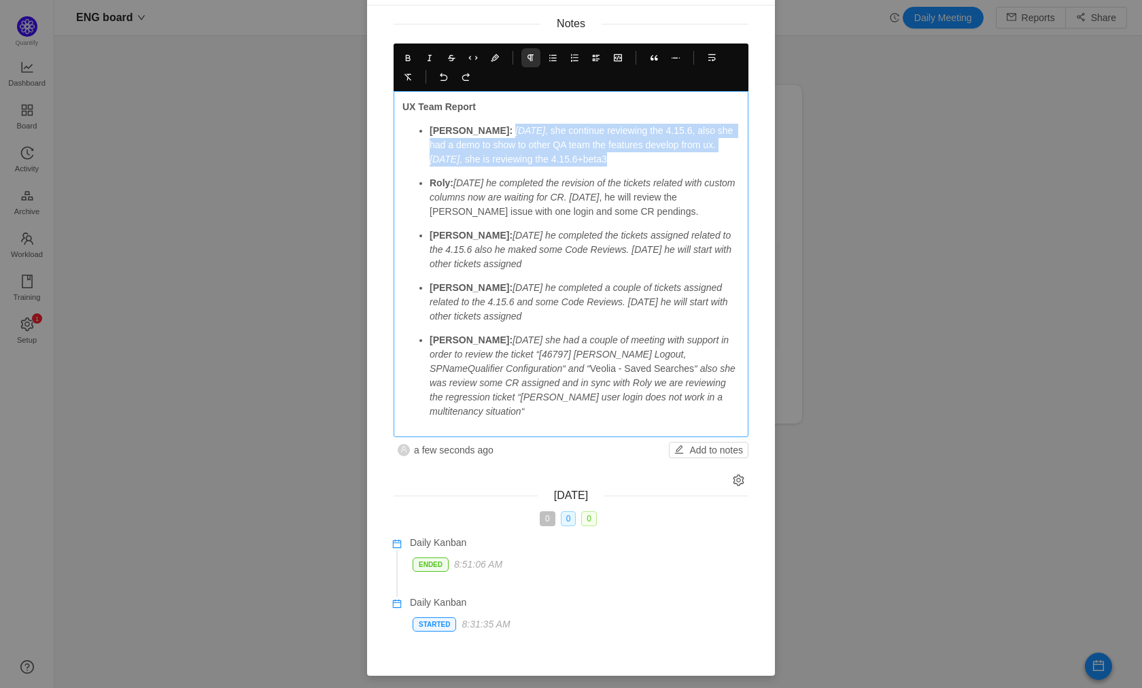
drag, startPoint x: 578, startPoint y: 159, endPoint x: 558, endPoint y: 142, distance: 26.6
click at [447, 134] on p "[PERSON_NAME]: [DATE] , she continue reviewing the 4.15.6, also she had a demo …" at bounding box center [585, 145] width 310 height 43
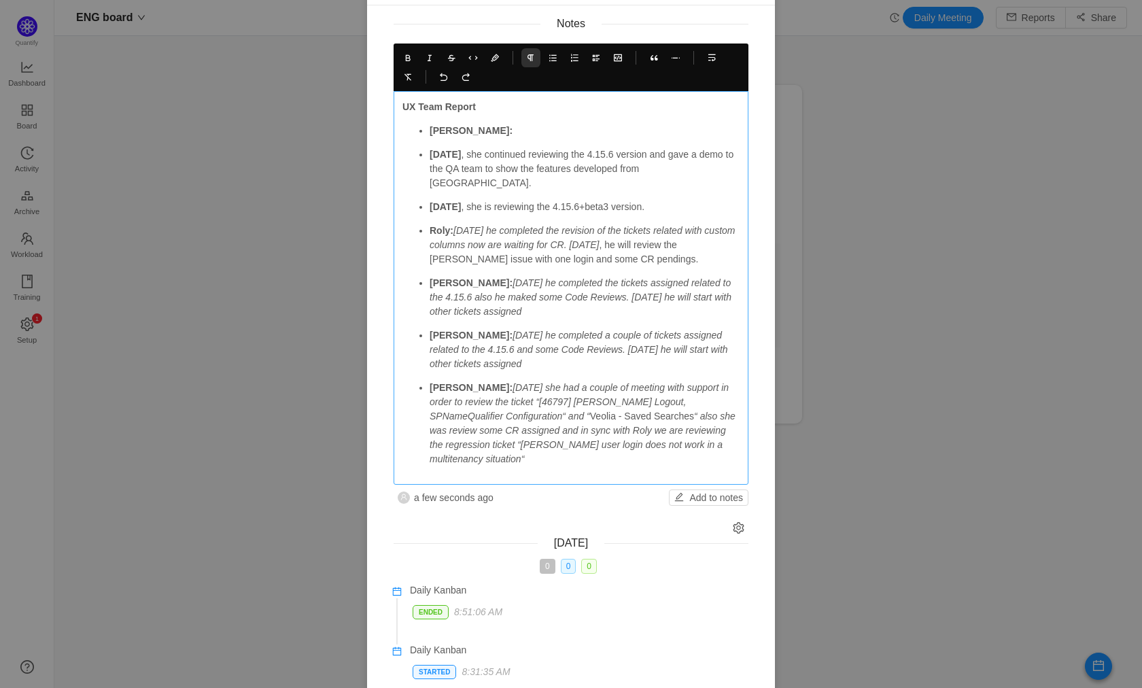
click at [430, 153] on strong "[DATE]" at bounding box center [445, 154] width 31 height 11
drag, startPoint x: 424, startPoint y: 152, endPoint x: 432, endPoint y: 157, distance: 8.9
click at [430, 152] on strong "[DATE]" at bounding box center [445, 154] width 31 height 11
click at [430, 201] on strong "[DATE]" at bounding box center [445, 206] width 31 height 11
click at [473, 130] on p "[PERSON_NAME]:" at bounding box center [585, 131] width 310 height 14
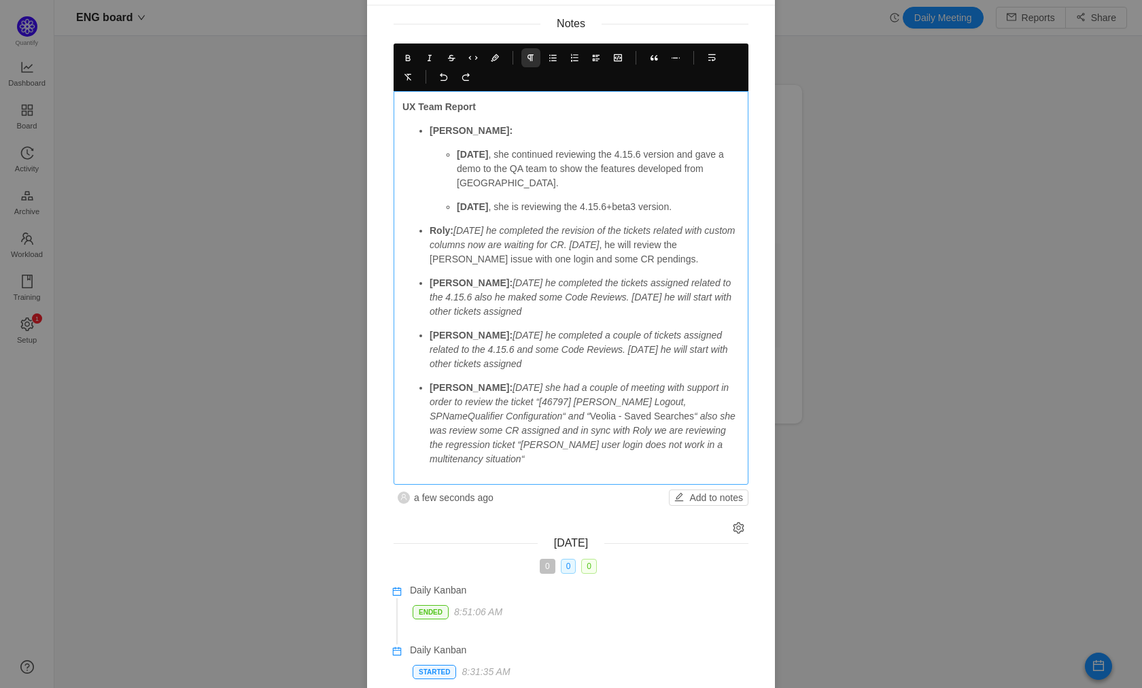
drag, startPoint x: 453, startPoint y: 228, endPoint x: 495, endPoint y: 229, distance: 42.2
click at [453, 229] on em "[DATE] he completed the revision of the tickets related with custom columns now…" at bounding box center [584, 237] width 308 height 25
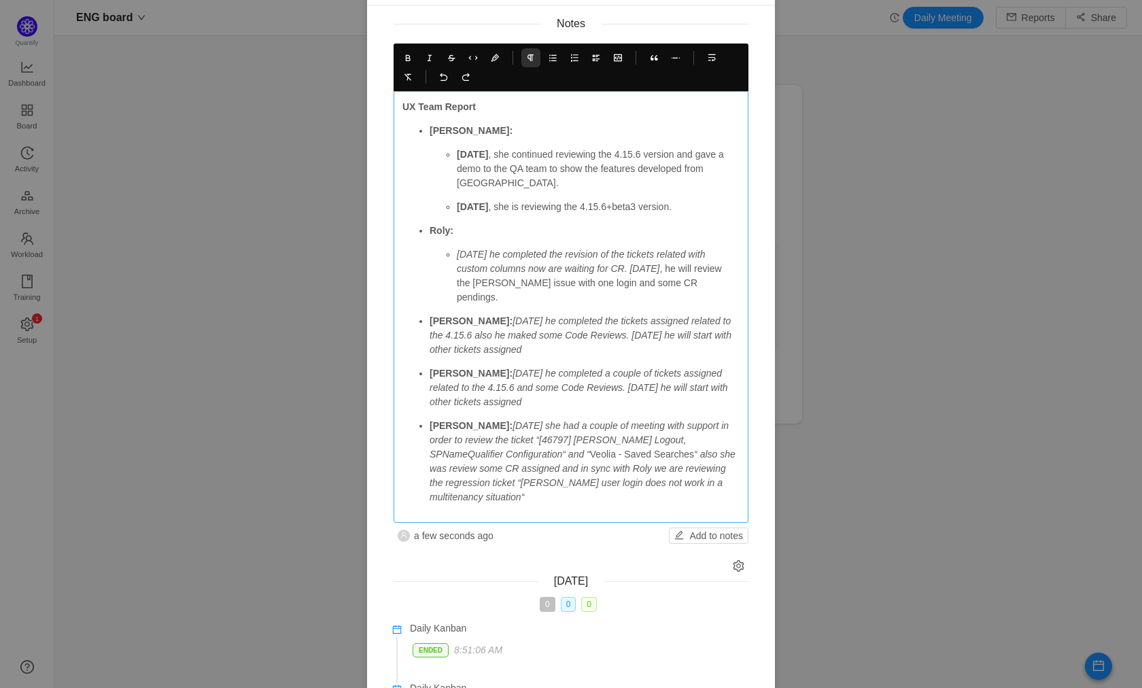
click at [459, 316] on em "[DATE] he completed the tickets assigned related to the 4.15.6 also he maked so…" at bounding box center [582, 335] width 305 height 39
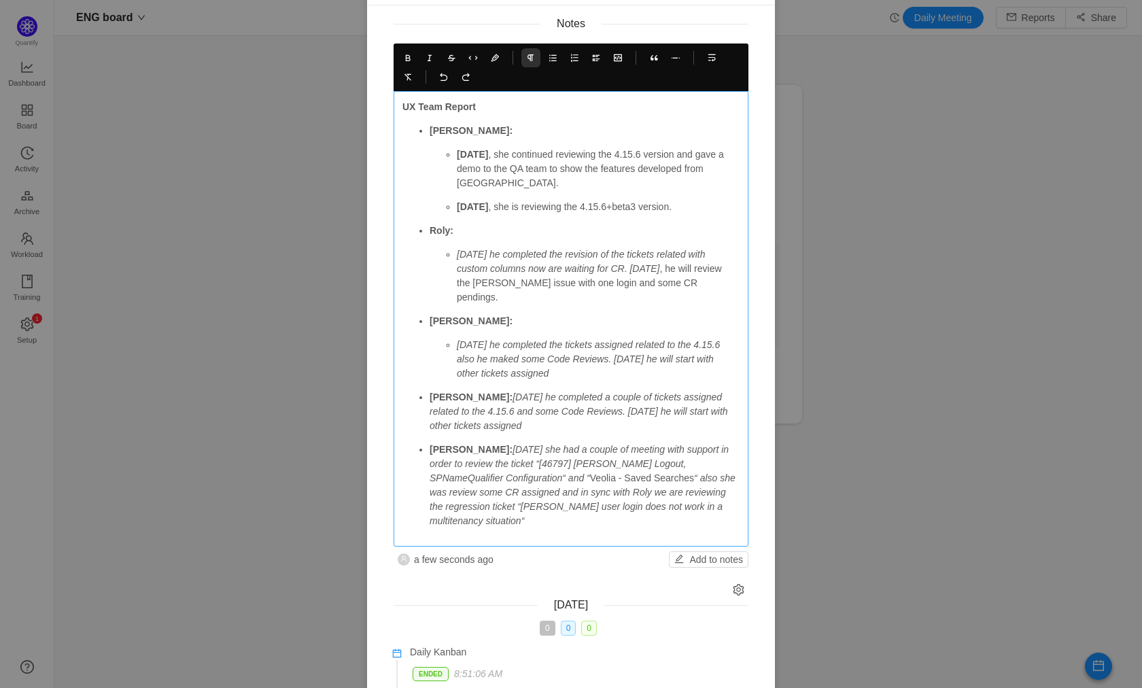
click at [457, 392] on em "[DATE] he completed a couple of tickets assigned related to the 4.15.6 and some…" at bounding box center [580, 411] width 301 height 39
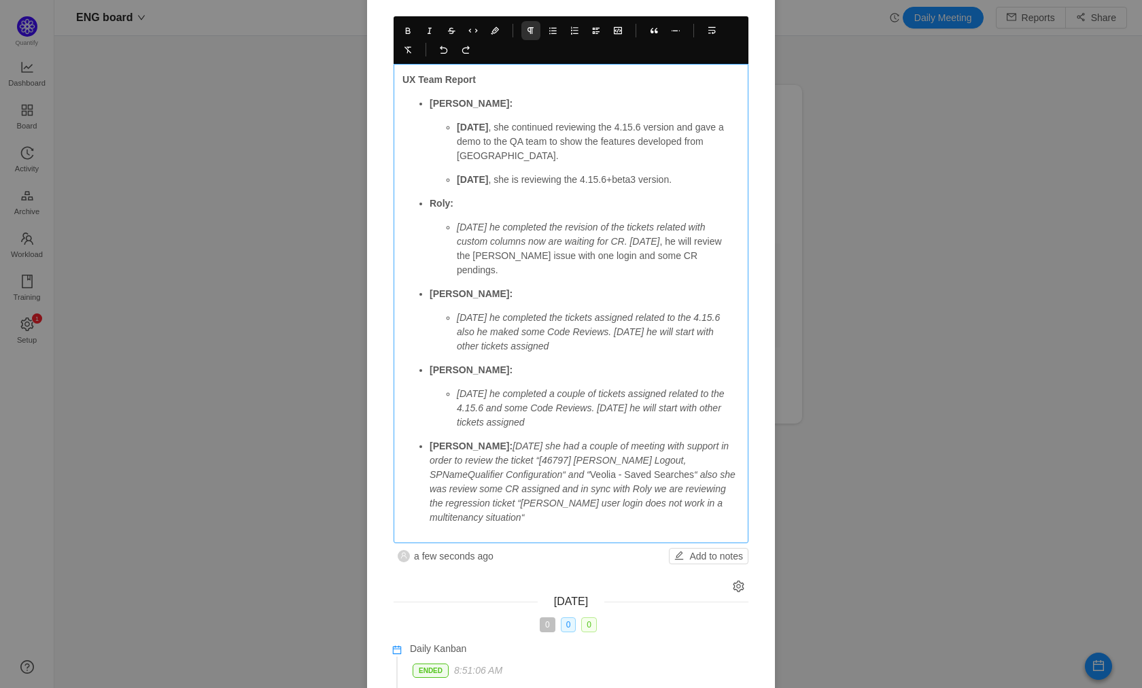
scroll to position [129, 0]
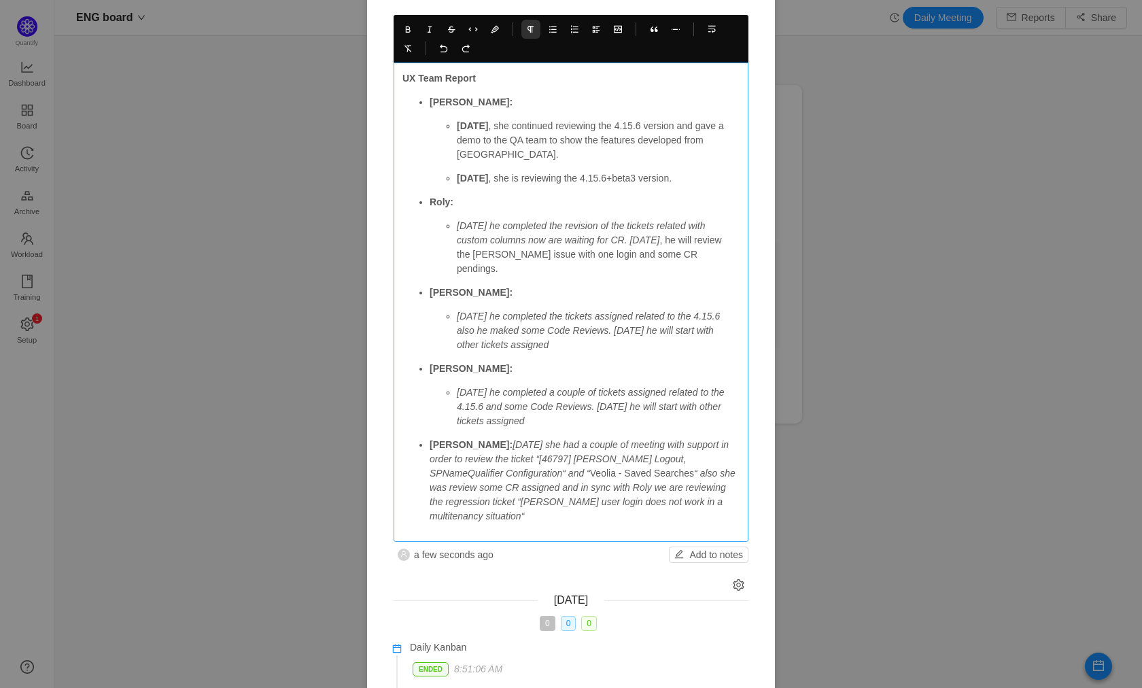
click at [455, 438] on p "[PERSON_NAME]: [DATE] she had a couple of meeting with support in order to revi…" at bounding box center [585, 481] width 310 height 86
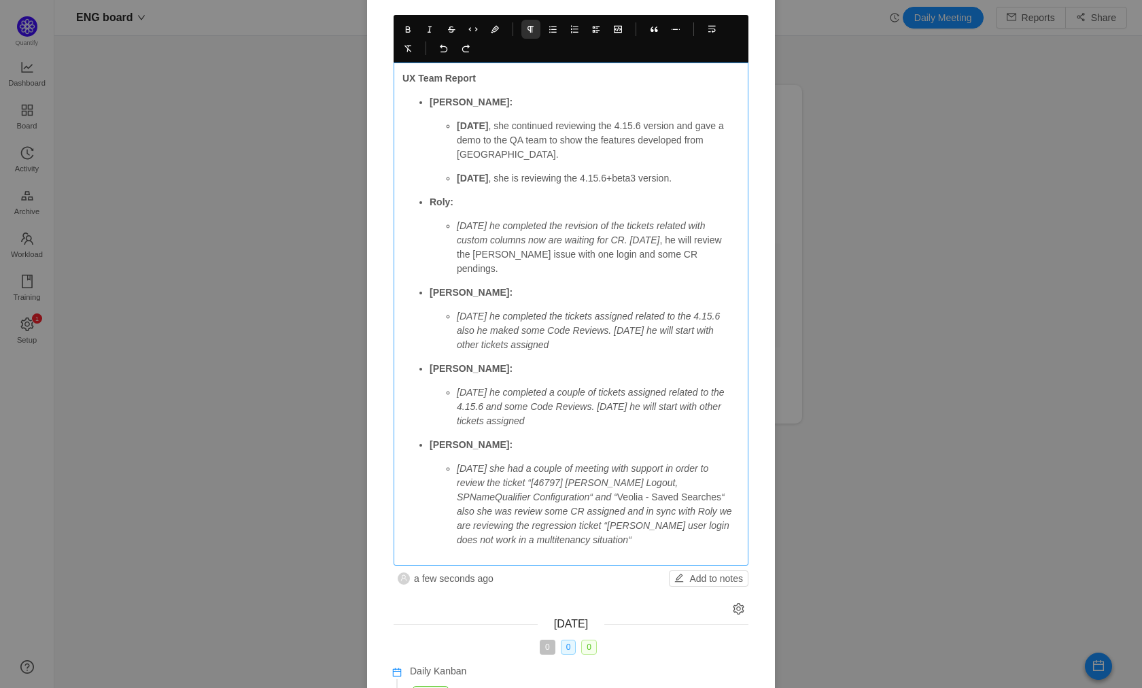
click at [573, 264] on ul "[PERSON_NAME]: [DATE] , she continued reviewing the 4.15.6 version and gave a d…" at bounding box center [571, 321] width 337 height 452
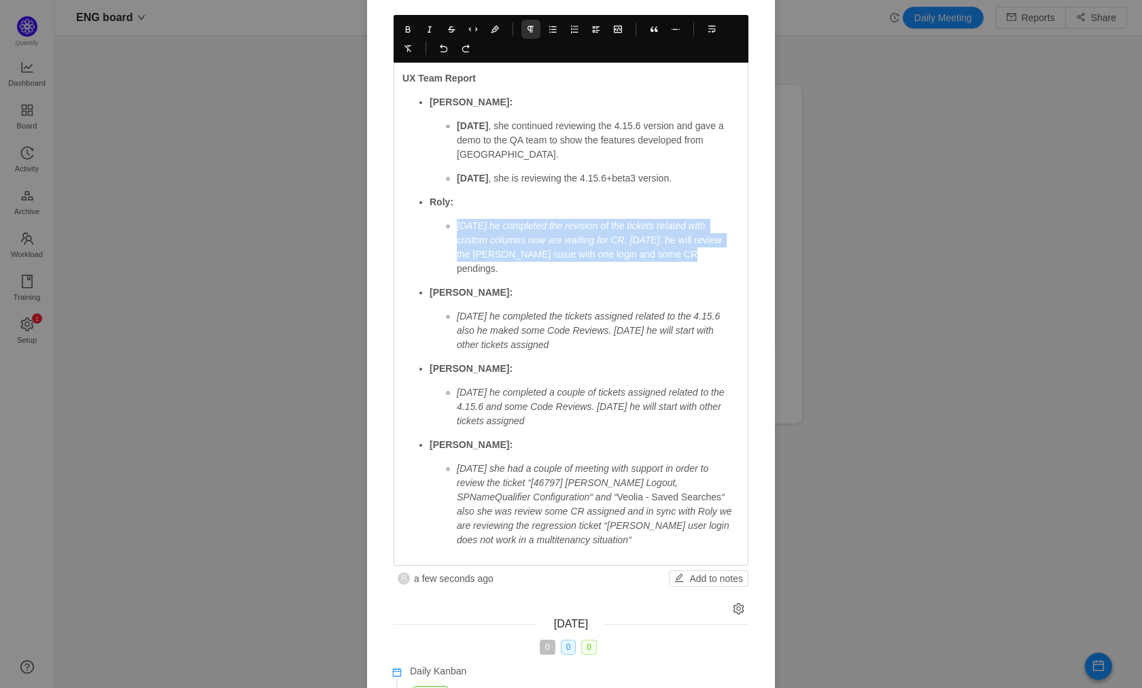
drag, startPoint x: 634, startPoint y: 257, endPoint x: 448, endPoint y: 231, distance: 188.1
click at [448, 231] on ul "[DATE] he completed the revision of the tickets related with custom columns now…" at bounding box center [585, 247] width 310 height 57
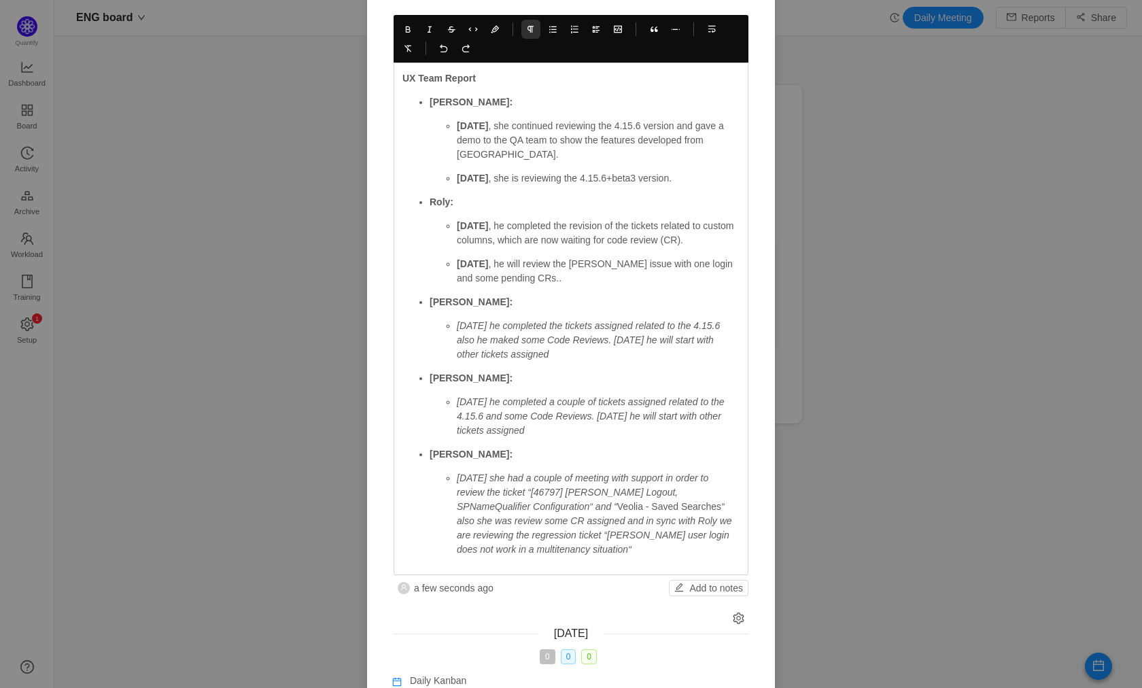
drag, startPoint x: 577, startPoint y: 355, endPoint x: 453, endPoint y: 326, distance: 127.0
click at [457, 327] on p "[DATE] he completed the tickets assigned related to the 4.15.6 also he maked so…" at bounding box center [598, 340] width 283 height 43
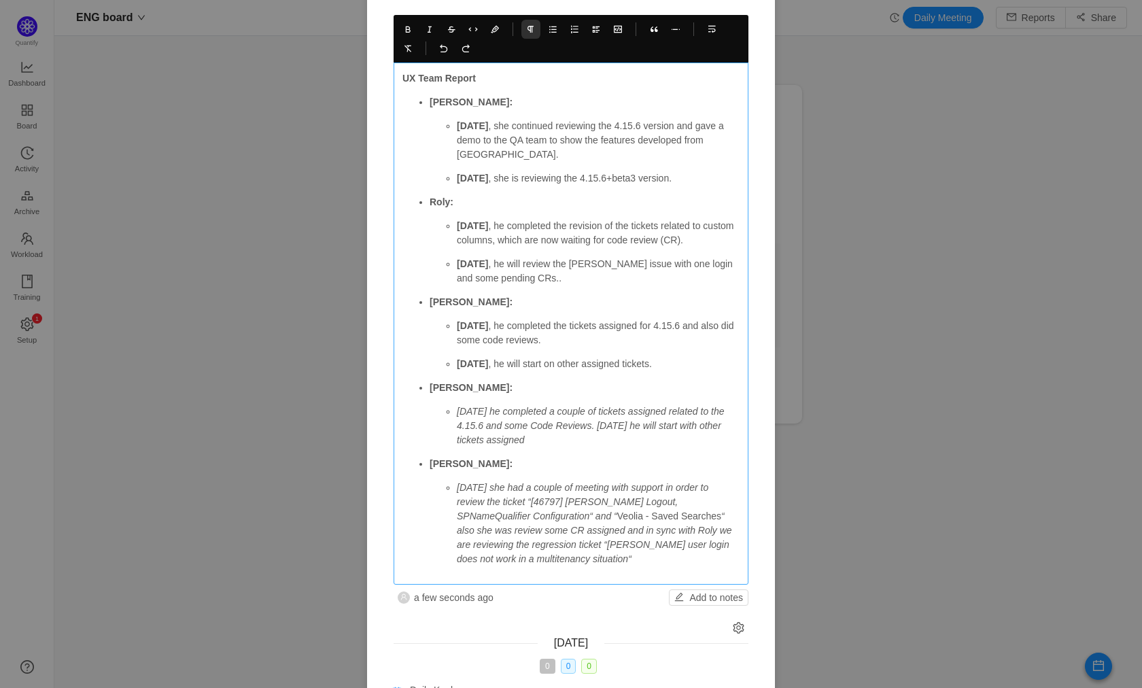
drag, startPoint x: 549, startPoint y: 440, endPoint x: 464, endPoint y: 416, distance: 88.9
click at [457, 414] on p "[DATE] he completed a couple of tickets assigned related to the 4.15.6 and some…" at bounding box center [598, 426] width 283 height 43
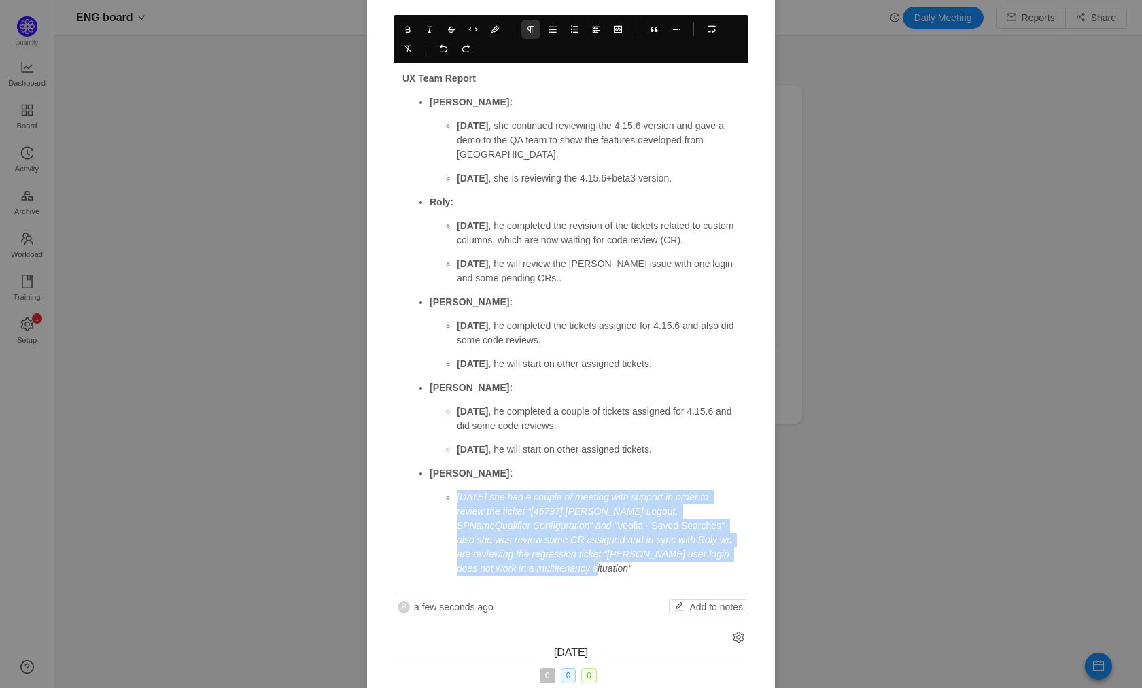
drag, startPoint x: 573, startPoint y: 566, endPoint x: 446, endPoint y: 498, distance: 144.2
click at [457, 498] on li "[DATE] she had a couple of meeting with support in order to review the ticket “…" at bounding box center [598, 533] width 283 height 86
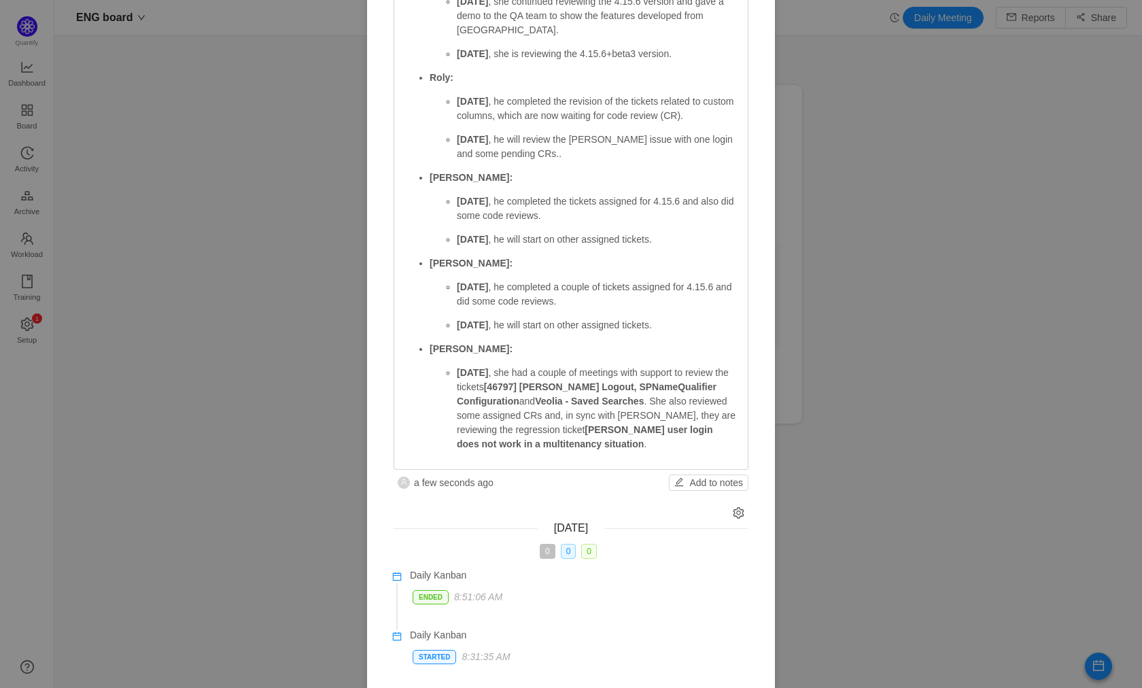
scroll to position [256, 0]
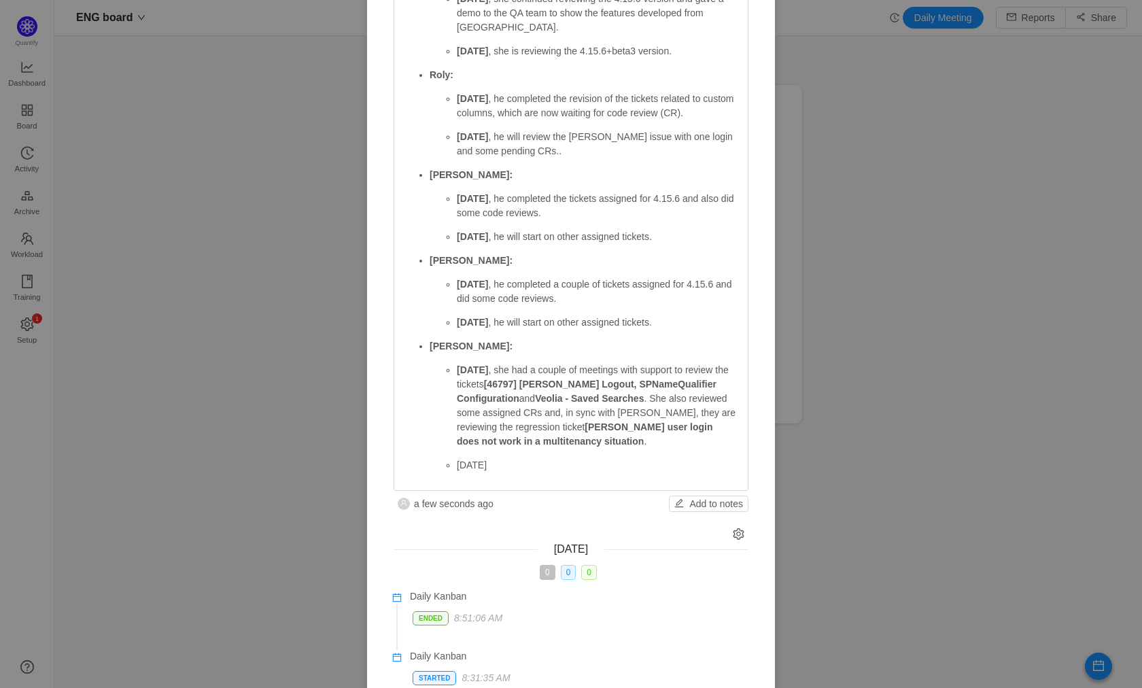
click at [468, 237] on strong "[DATE]" at bounding box center [472, 236] width 31 height 11
copy strong "[DATE]"
click at [462, 461] on p "[DATE]" at bounding box center [598, 465] width 283 height 14
click at [462, 462] on p "[DATE]" at bounding box center [598, 465] width 283 height 14
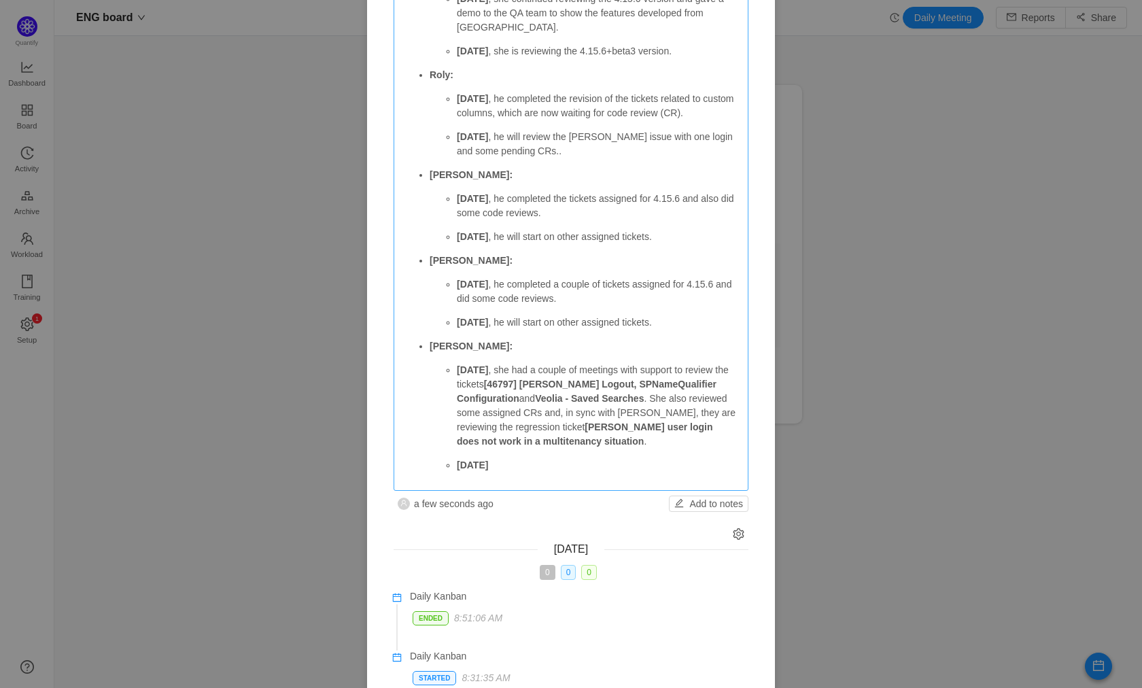
click at [520, 465] on p "[DATE]" at bounding box center [598, 465] width 283 height 14
drag, startPoint x: 503, startPoint y: 285, endPoint x: 564, endPoint y: 286, distance: 61.9
click at [564, 286] on p "[DATE] , he completed a couple of tickets assigned for 4.15.6 and did some code…" at bounding box center [598, 291] width 283 height 29
copy p "he completed"
click at [490, 466] on strong "[DATE] she" at bounding box center [482, 465] width 50 height 11
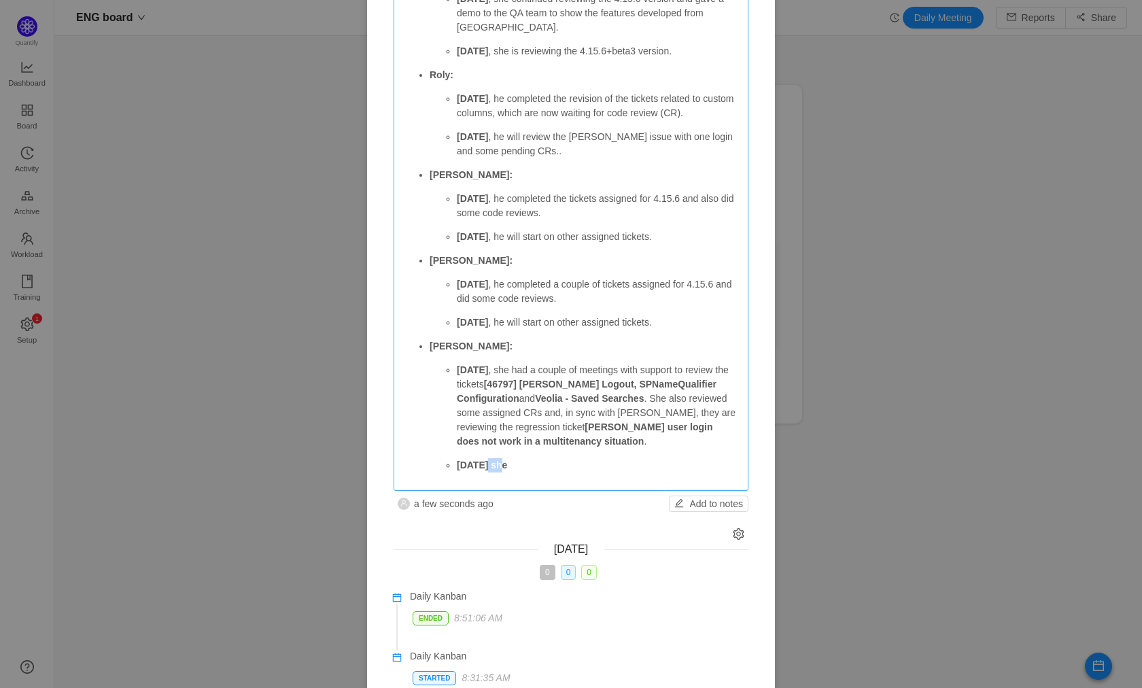
drag, startPoint x: 490, startPoint y: 466, endPoint x: 507, endPoint y: 473, distance: 18.1
click at [490, 467] on strong "[DATE] she" at bounding box center [482, 465] width 50 height 11
drag, startPoint x: 482, startPoint y: 466, endPoint x: 528, endPoint y: 469, distance: 45.6
click at [483, 466] on p "[DATE] he completed" at bounding box center [598, 465] width 283 height 14
click at [485, 466] on strong "[DATE] s" at bounding box center [476, 465] width 39 height 11
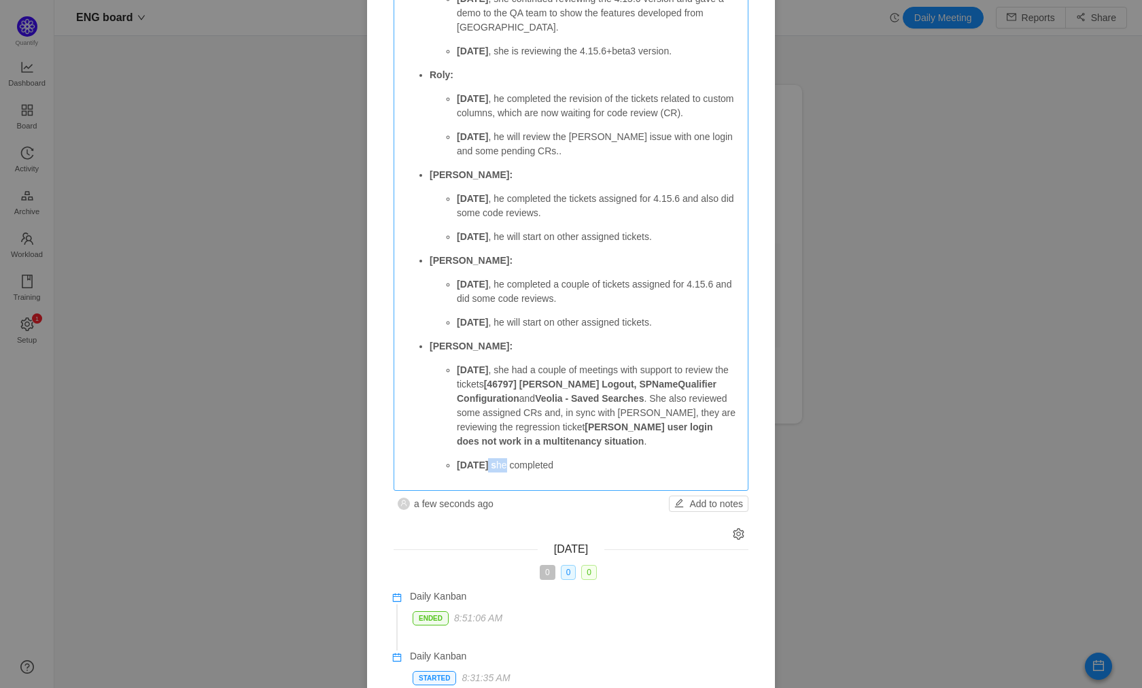
drag, startPoint x: 485, startPoint y: 466, endPoint x: 509, endPoint y: 463, distance: 24.6
click at [485, 466] on strong "[DATE] s" at bounding box center [476, 465] width 39 height 11
click at [540, 466] on p "[DATE] , s he completed" at bounding box center [598, 465] width 283 height 14
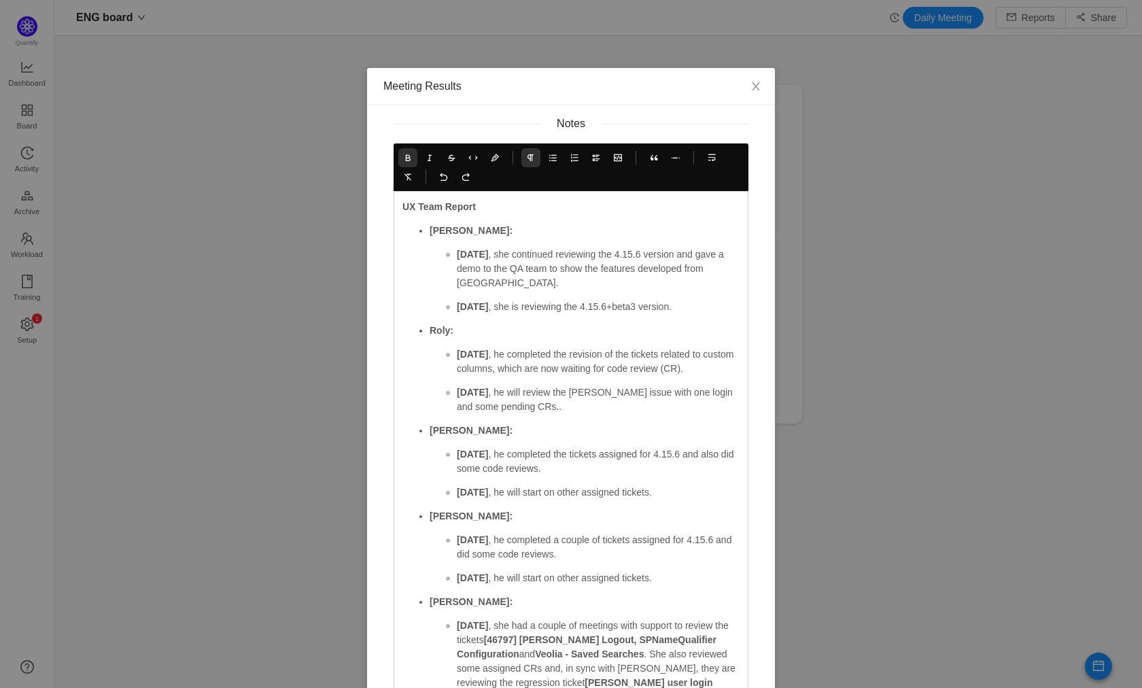
click at [403, 160] on icon at bounding box center [408, 158] width 10 height 10
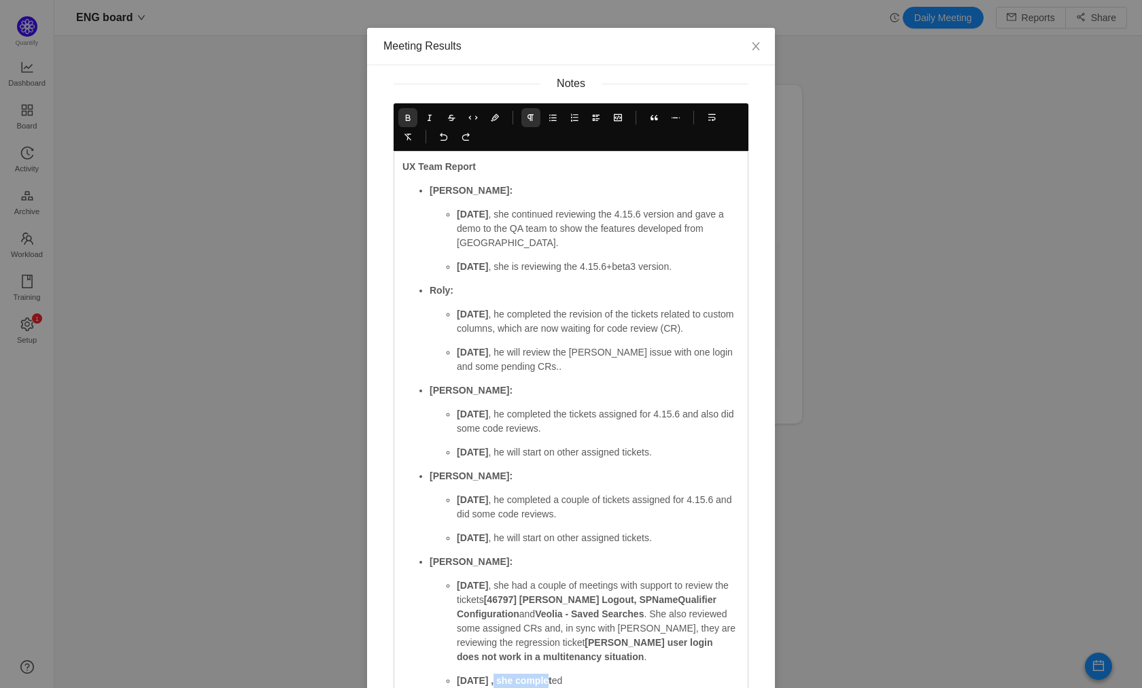
click at [403, 118] on icon at bounding box center [408, 118] width 10 height 10
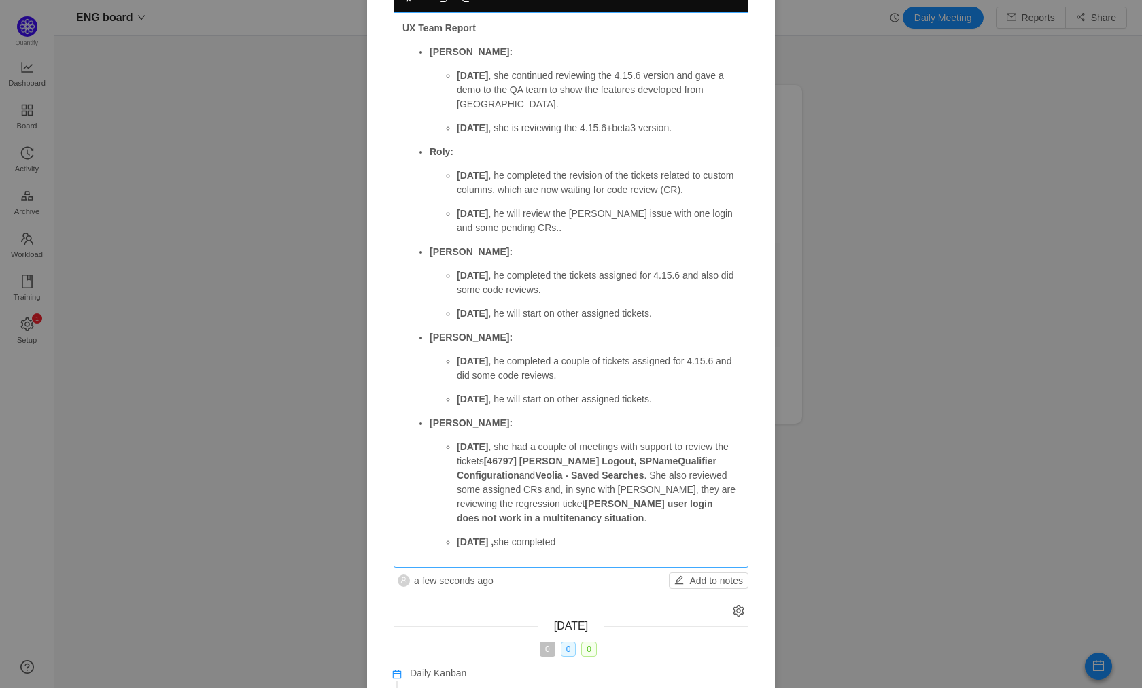
click at [583, 544] on p "[DATE] , she completed" at bounding box center [598, 542] width 283 height 14
click at [538, 543] on p "[DATE] , she completed" at bounding box center [598, 542] width 283 height 14
click at [588, 539] on p "[DATE] , she completed" at bounding box center [598, 542] width 283 height 14
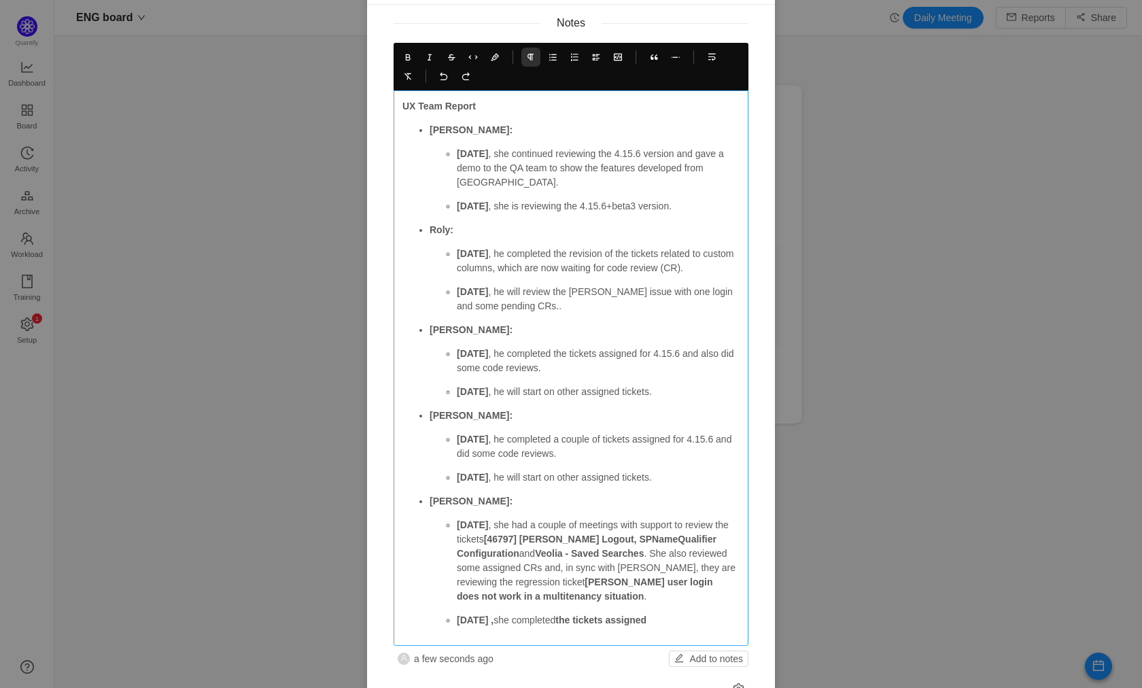
scroll to position [103, 0]
click at [506, 617] on p "[DATE] , she completed the tickets assigned" at bounding box center [598, 618] width 283 height 14
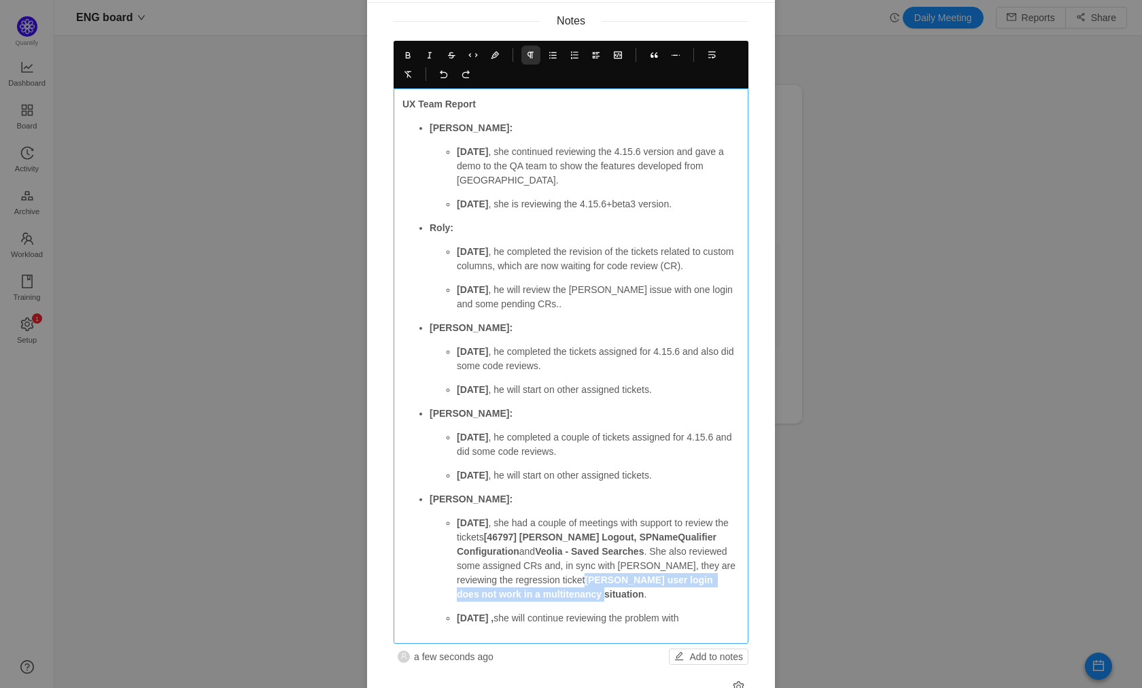
drag, startPoint x: 600, startPoint y: 593, endPoint x: 590, endPoint y: 579, distance: 17.5
click at [588, 579] on p "[DATE] , she had a couple of meetings with support to review the tickets [46797…" at bounding box center [598, 559] width 283 height 86
click at [704, 614] on p "[DATE] , she will continue reviewing the problem with" at bounding box center [598, 618] width 283 height 14
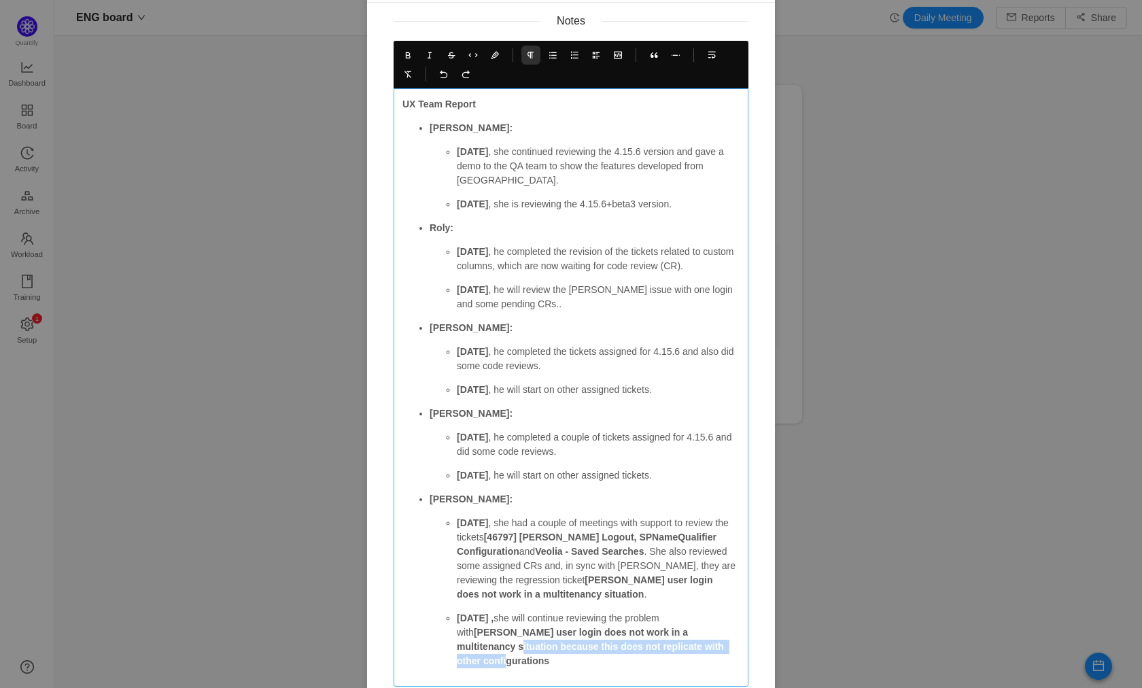
click at [457, 646] on strong "[PERSON_NAME] user login does not work in a multitenancy situation because this…" at bounding box center [592, 646] width 270 height 39
click at [403, 56] on icon at bounding box center [408, 55] width 10 height 10
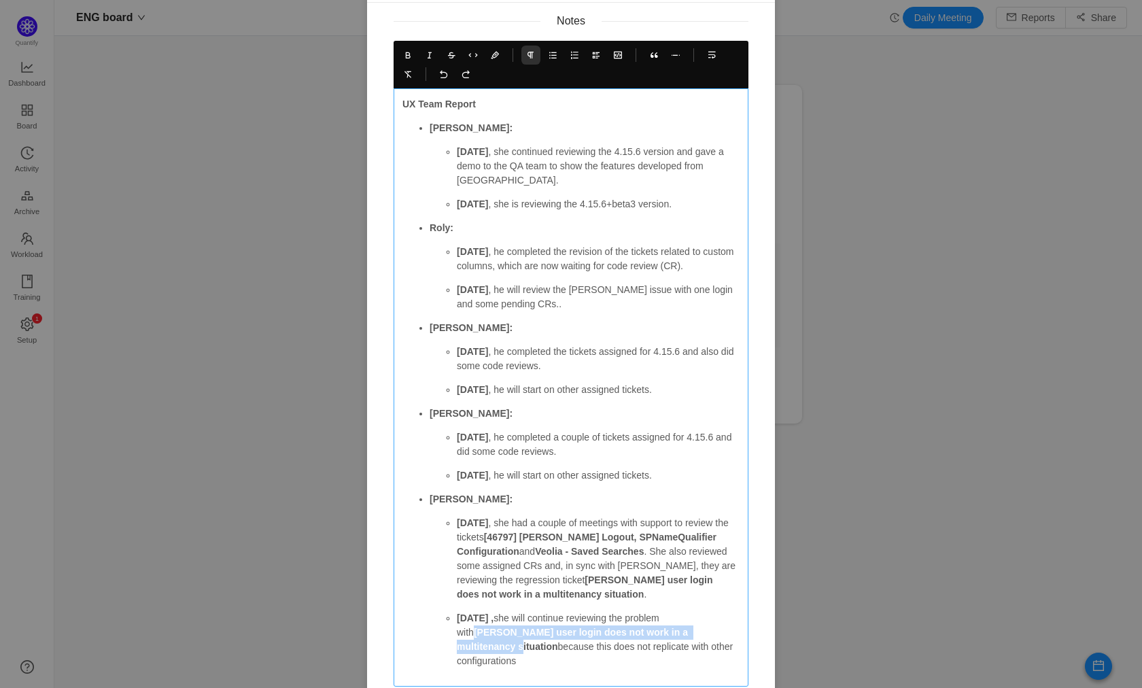
click at [703, 645] on p "[DATE] , she will continue reviewing the problem with [PERSON_NAME] user login …" at bounding box center [598, 639] width 283 height 57
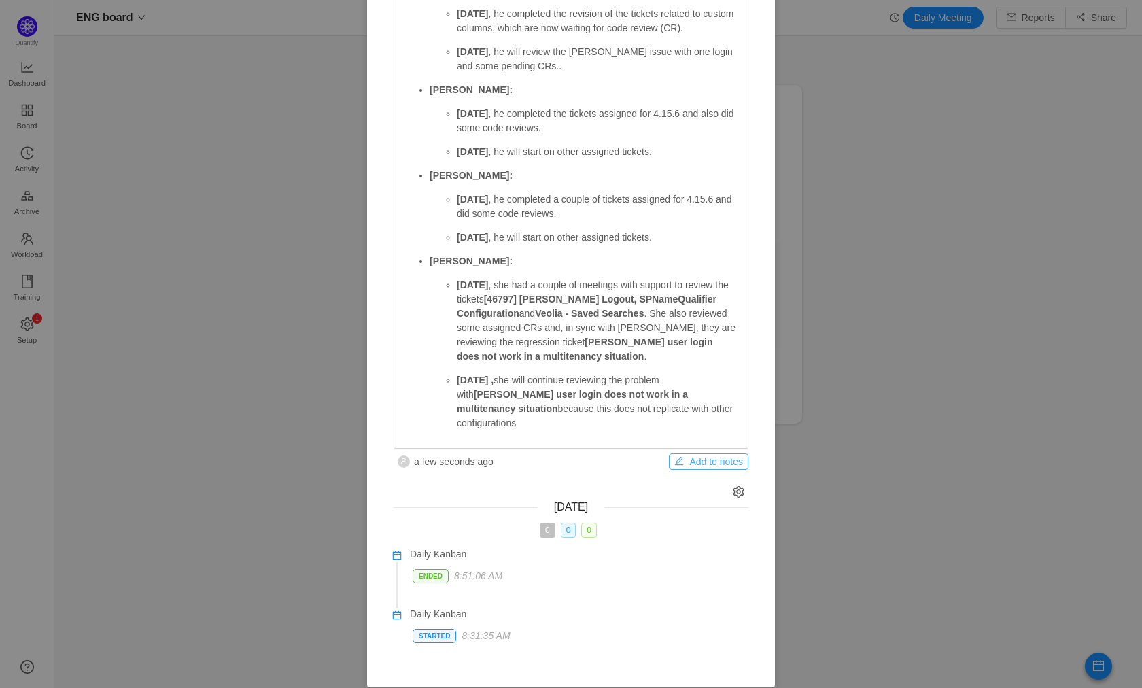
click at [711, 454] on button "Add to notes" at bounding box center [709, 462] width 80 height 16
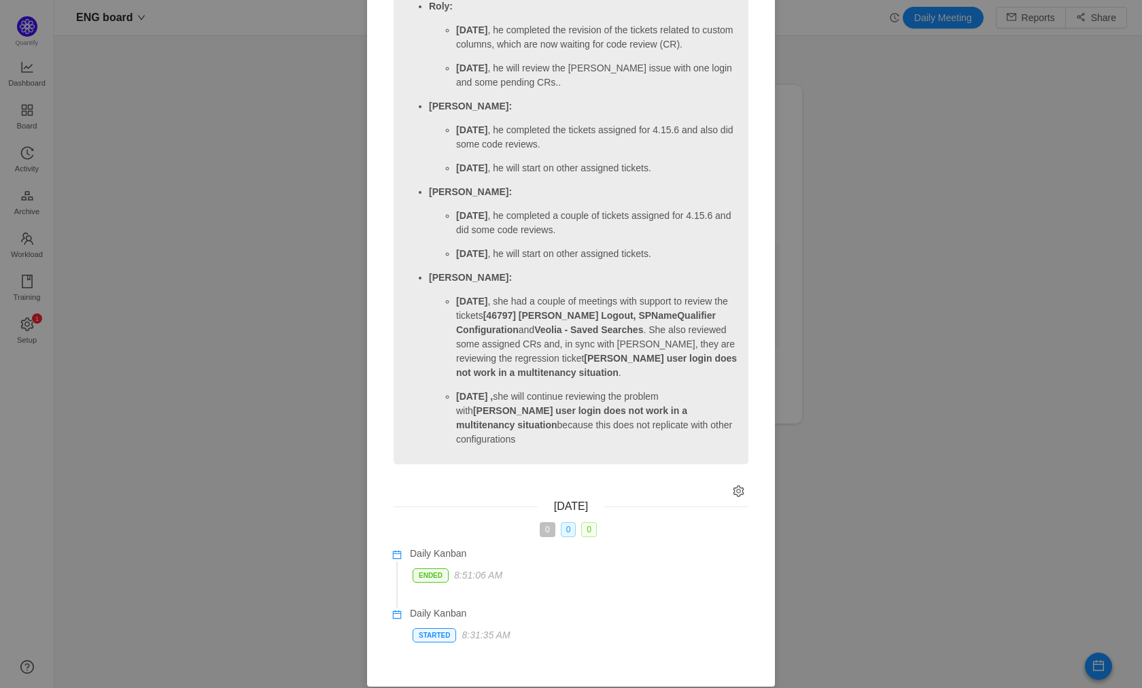
scroll to position [0, 0]
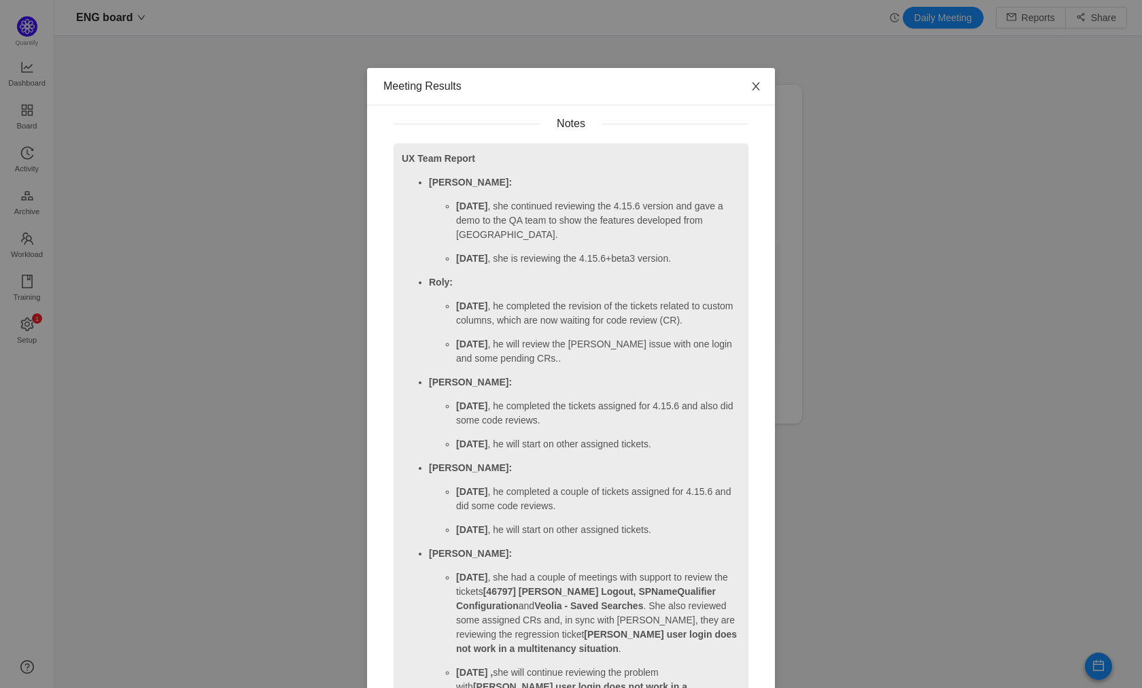
drag, startPoint x: 753, startPoint y: 84, endPoint x: 844, endPoint y: 52, distance: 96.6
click at [753, 84] on icon "icon: close" at bounding box center [755, 86] width 7 height 8
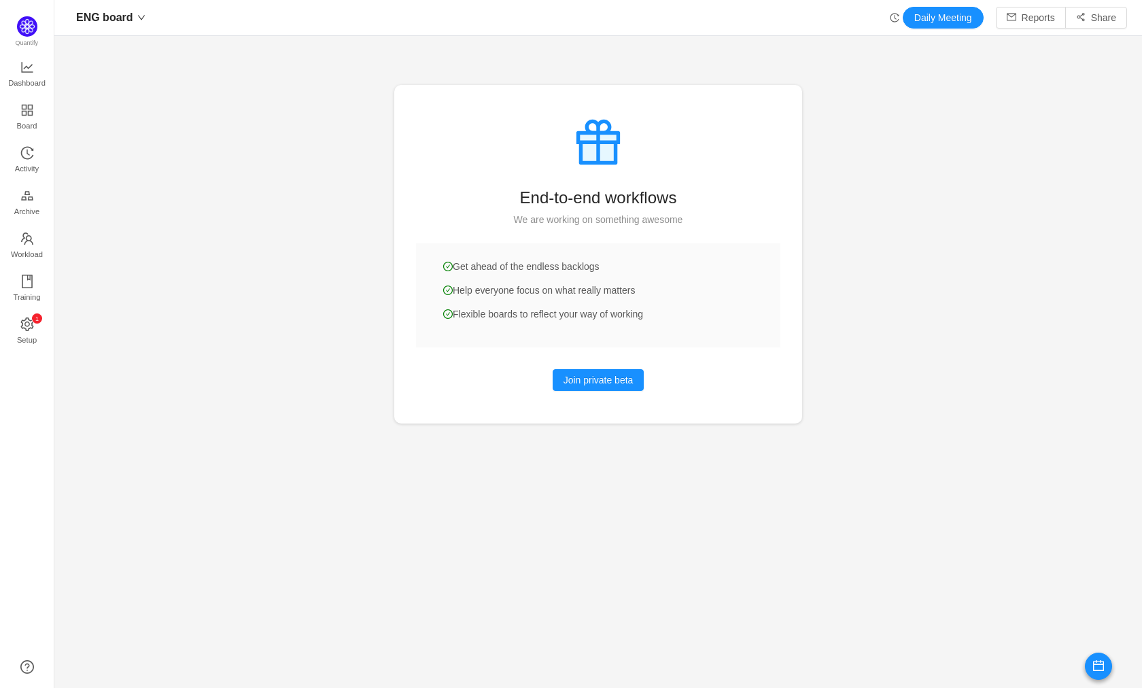
click at [890, 20] on icon "icon: history" at bounding box center [895, 18] width 10 height 10
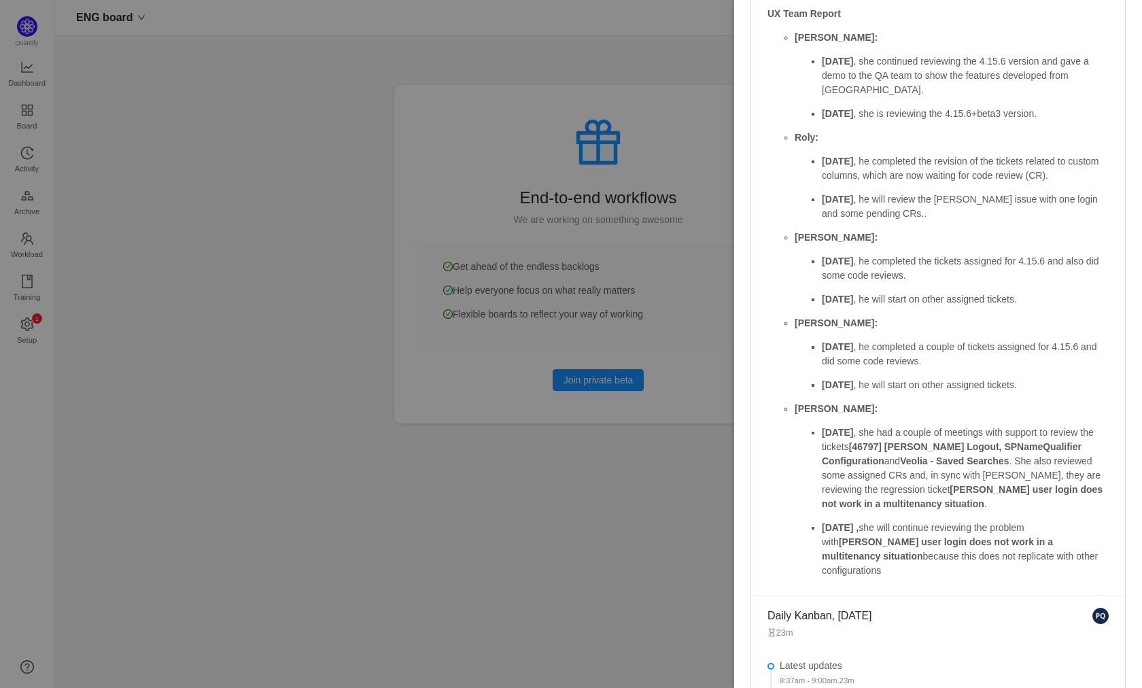
scroll to position [95, 0]
